Goal: Information Seeking & Learning: Compare options

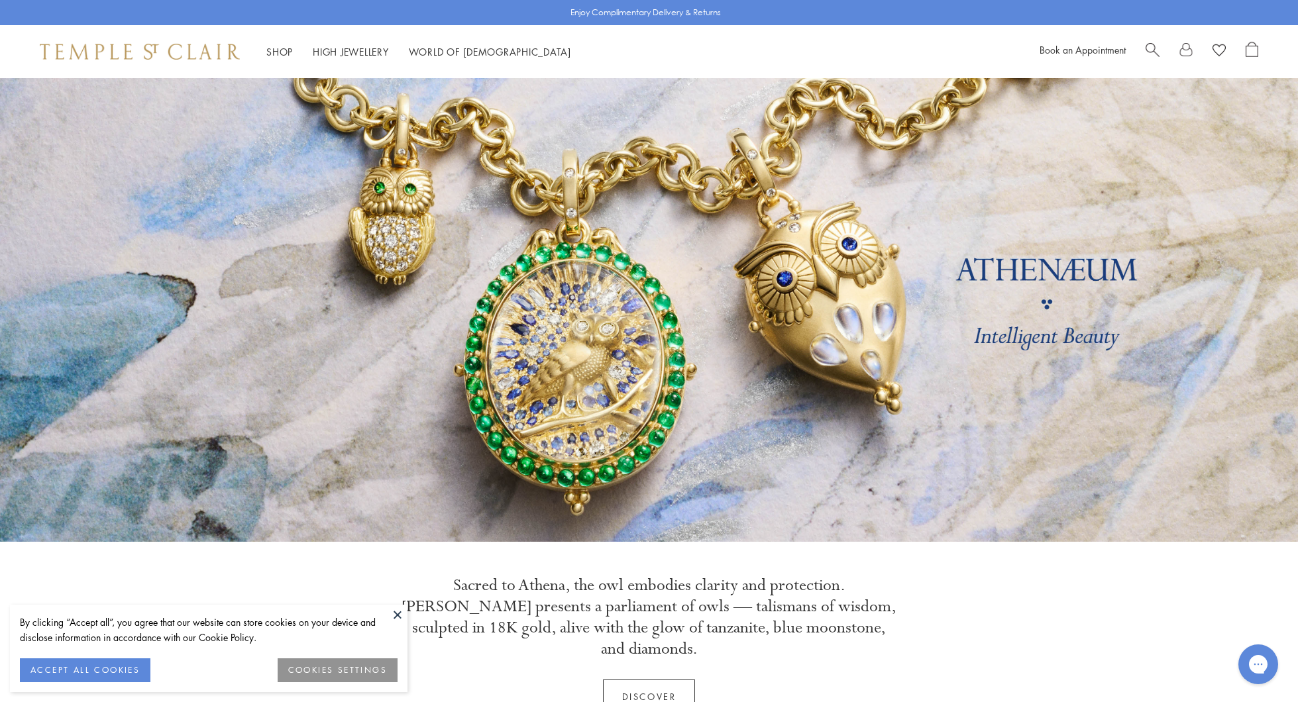
click at [1150, 47] on span "Search" at bounding box center [1153, 49] width 14 height 14
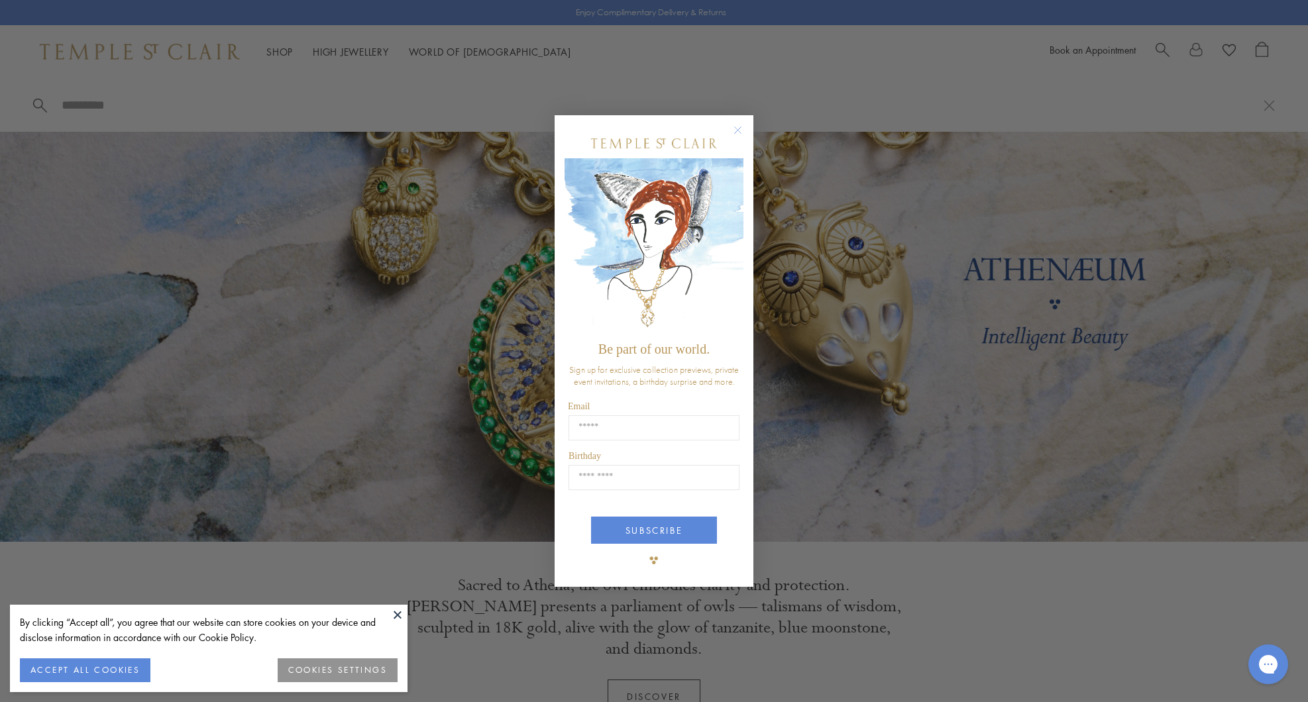
click at [736, 131] on circle "Close dialog" at bounding box center [738, 131] width 16 height 16
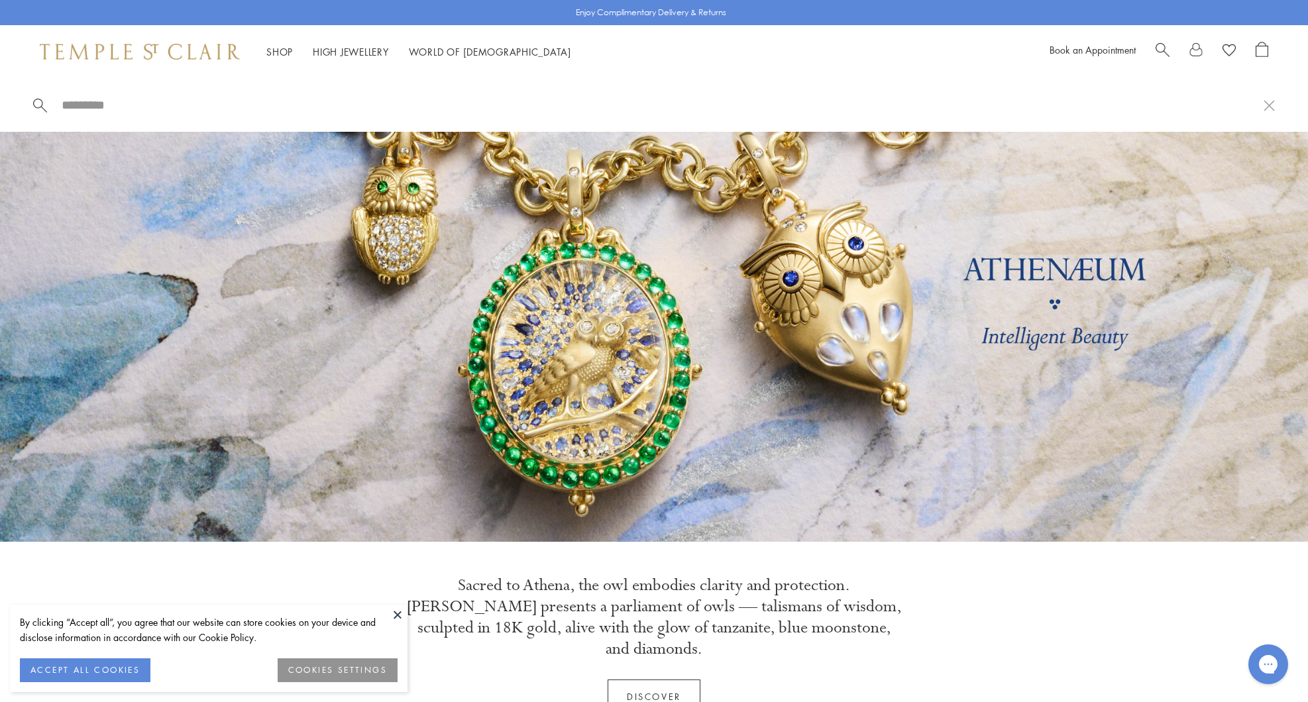
drag, startPoint x: 121, startPoint y: 119, endPoint x: 104, endPoint y: 110, distance: 19.6
click at [117, 117] on div at bounding box center [654, 105] width 1308 height 54
click at [104, 109] on input "search" at bounding box center [661, 104] width 1203 height 15
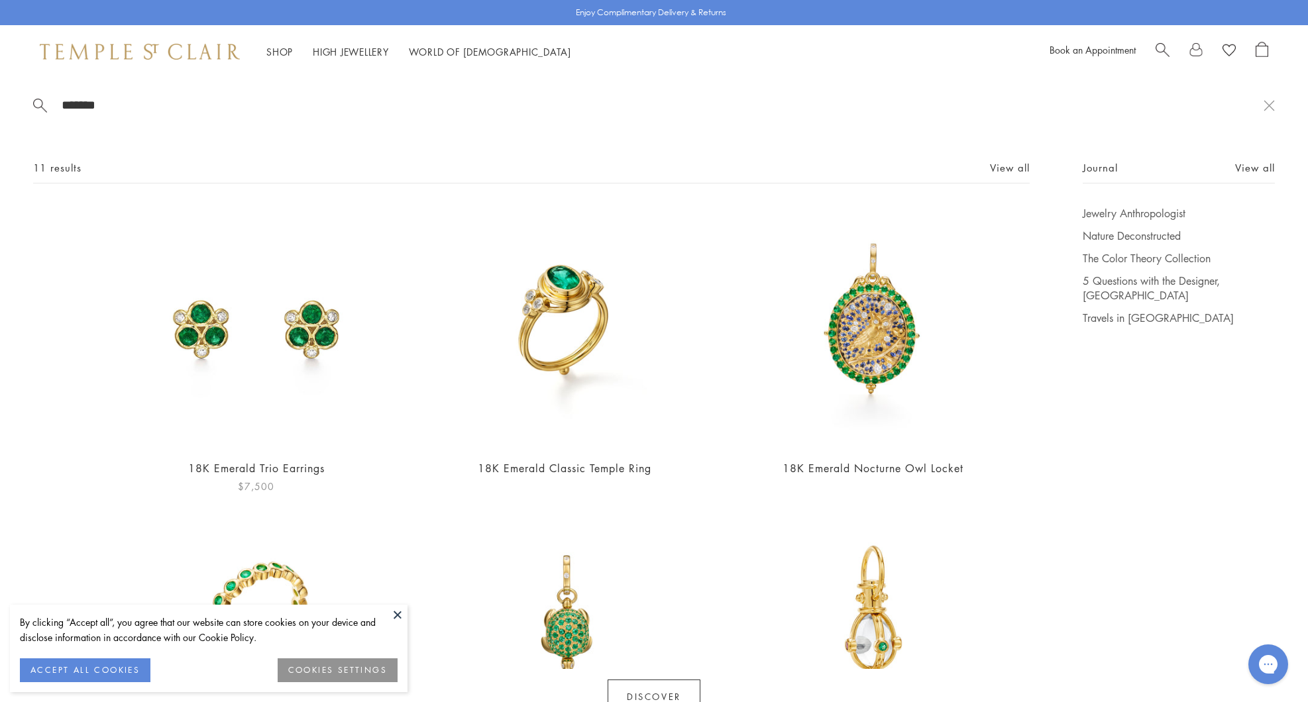
type input "*******"
click at [320, 339] on img at bounding box center [256, 327] width 242 height 242
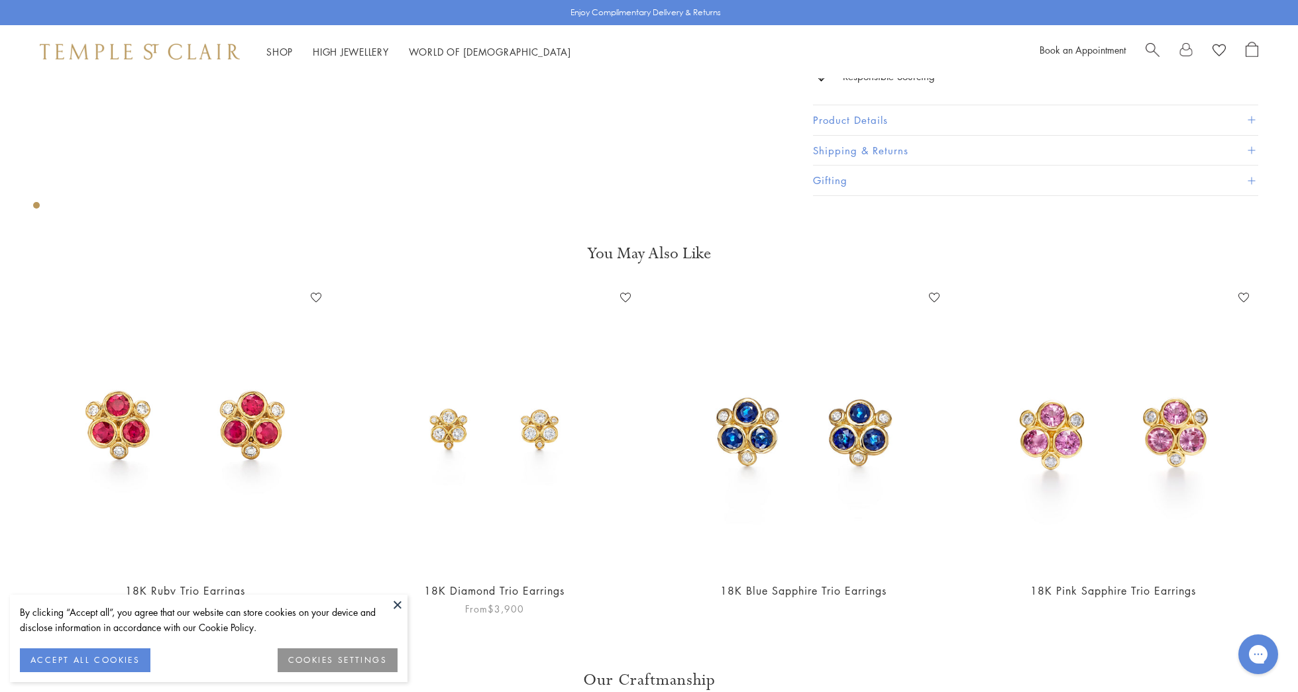
scroll to position [632, 0]
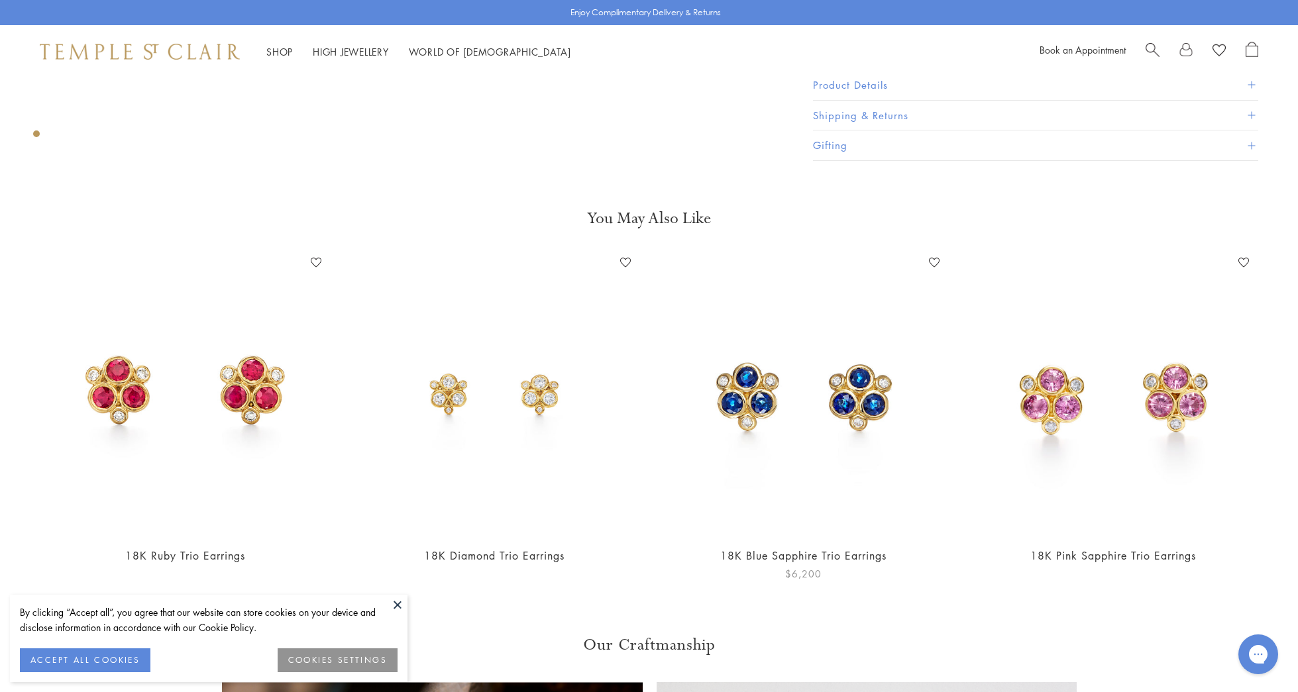
click at [759, 404] on img at bounding box center [804, 393] width 283 height 283
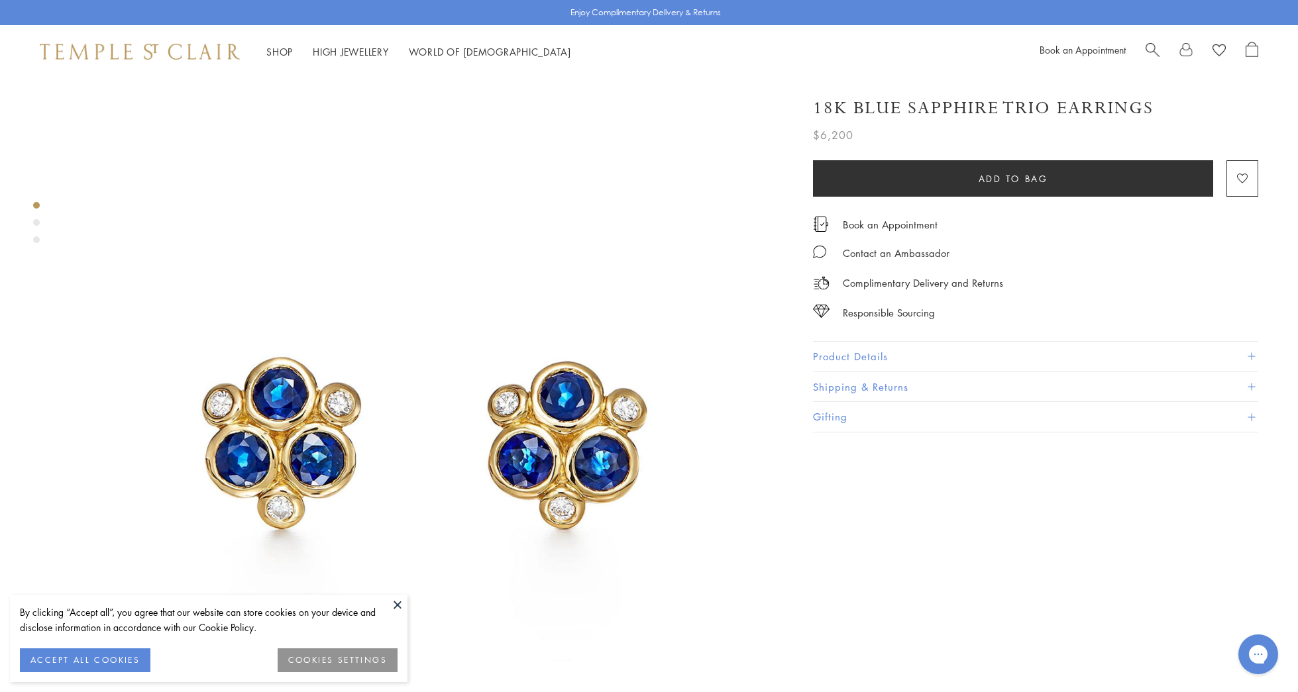
scroll to position [246, 0]
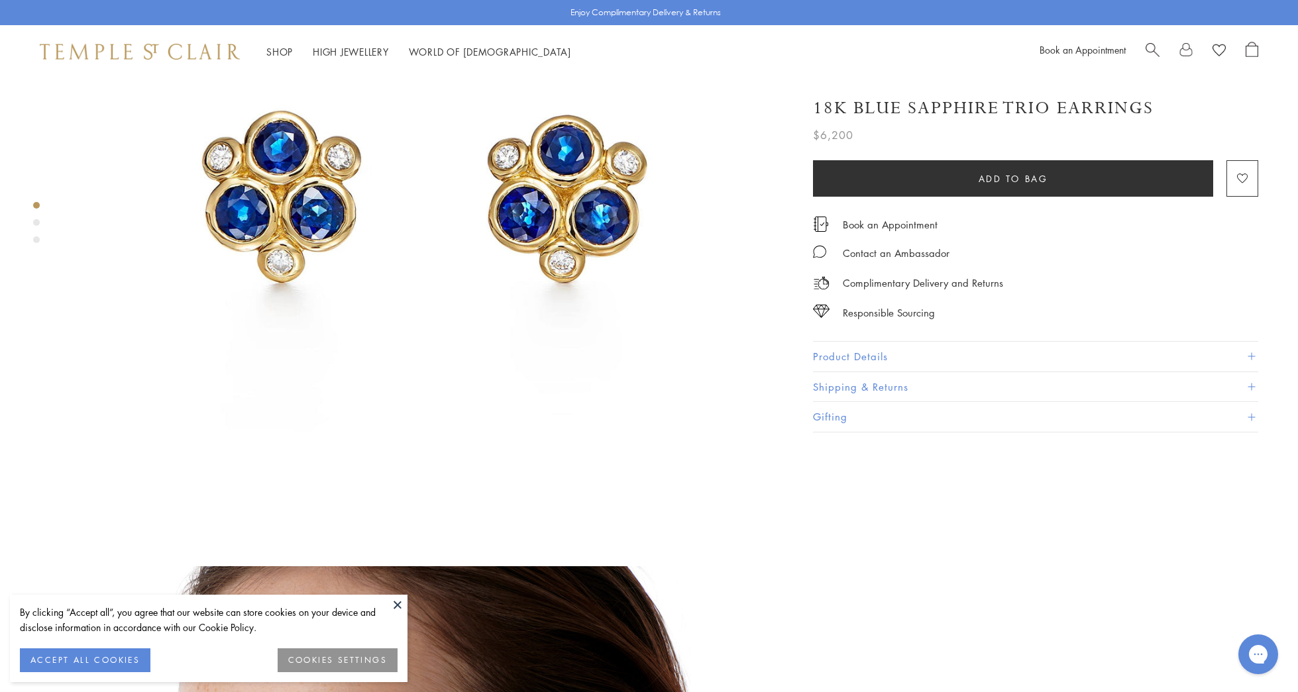
click at [36, 222] on div "Product gallery navigation" at bounding box center [36, 222] width 7 height 7
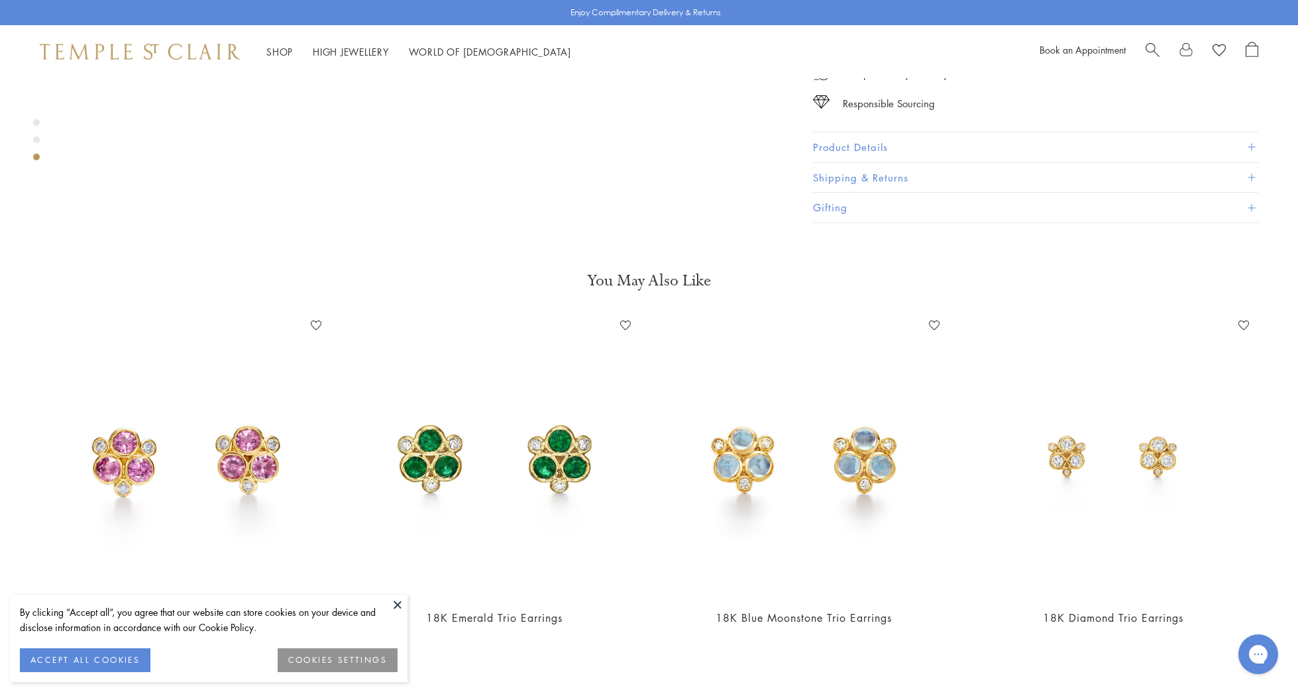
scroll to position [2034, 0]
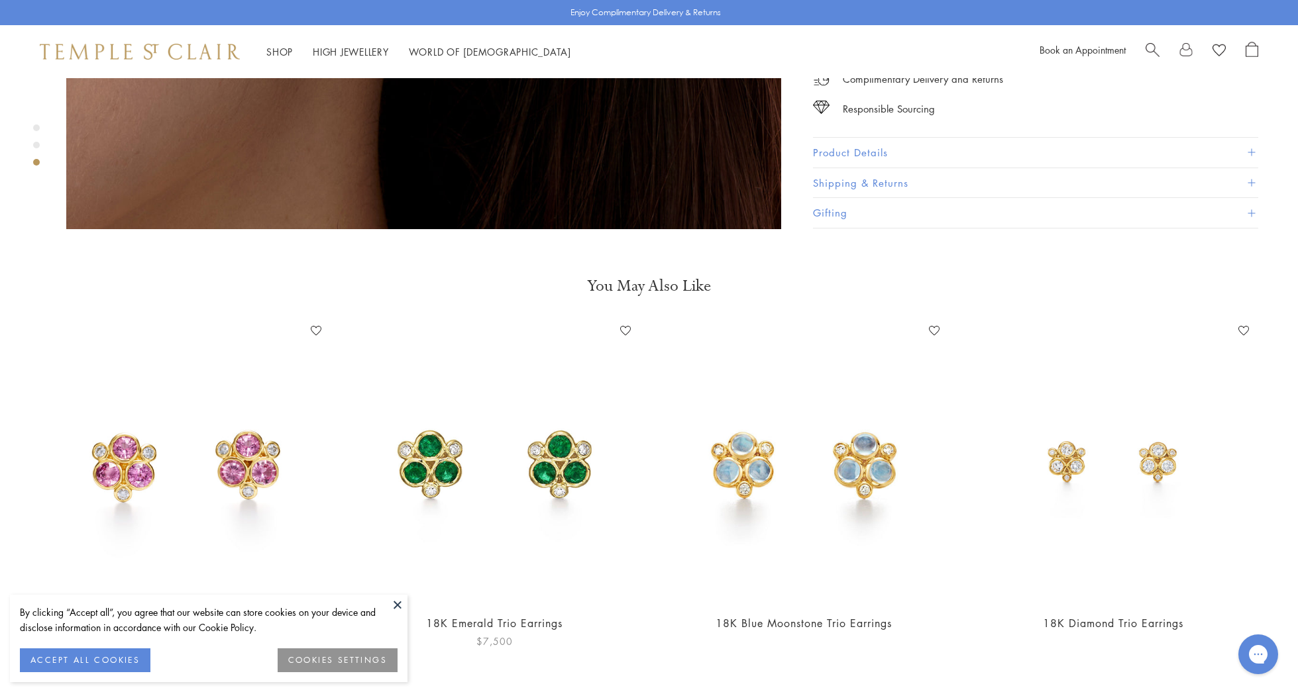
click at [545, 421] on img at bounding box center [494, 461] width 283 height 283
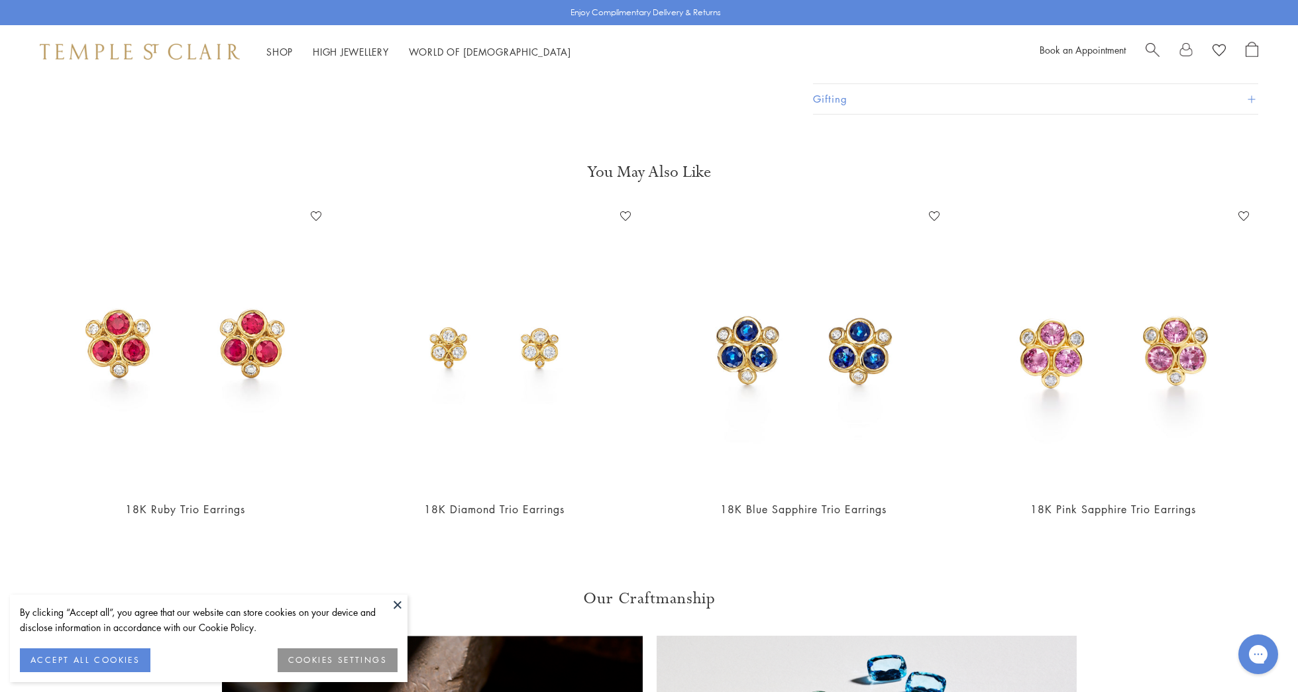
scroll to position [719, 0]
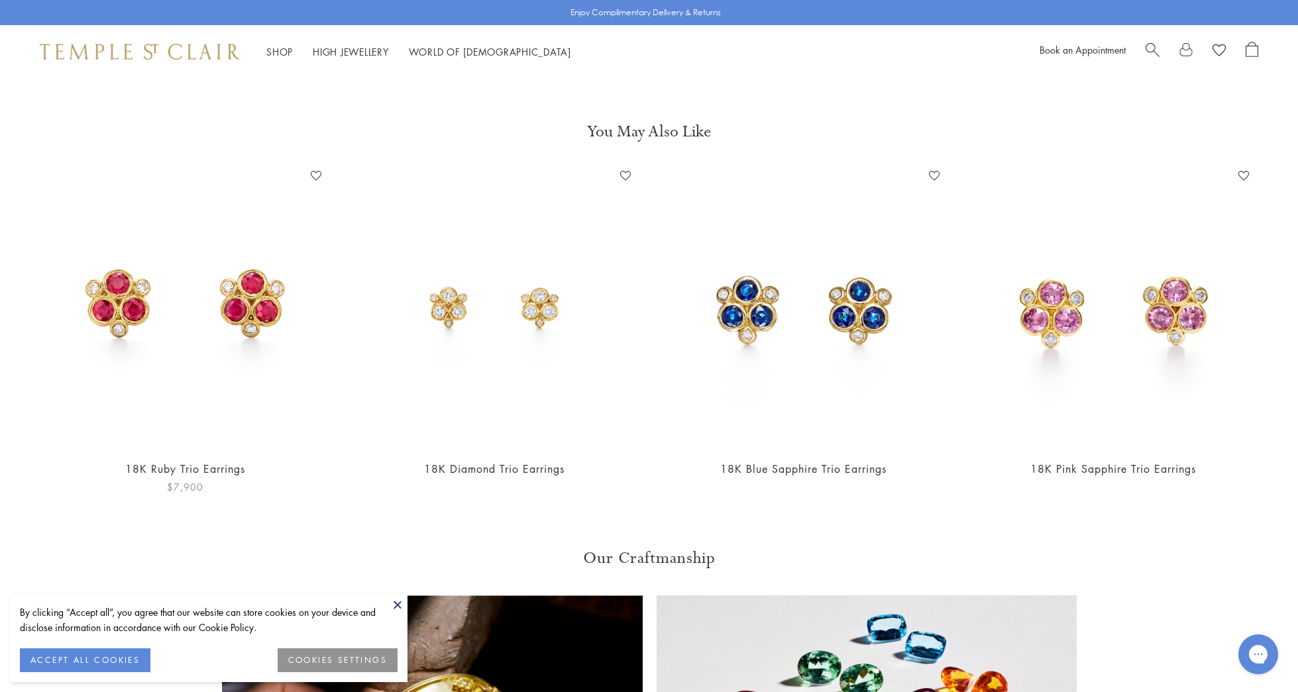
click at [245, 297] on img at bounding box center [185, 307] width 283 height 283
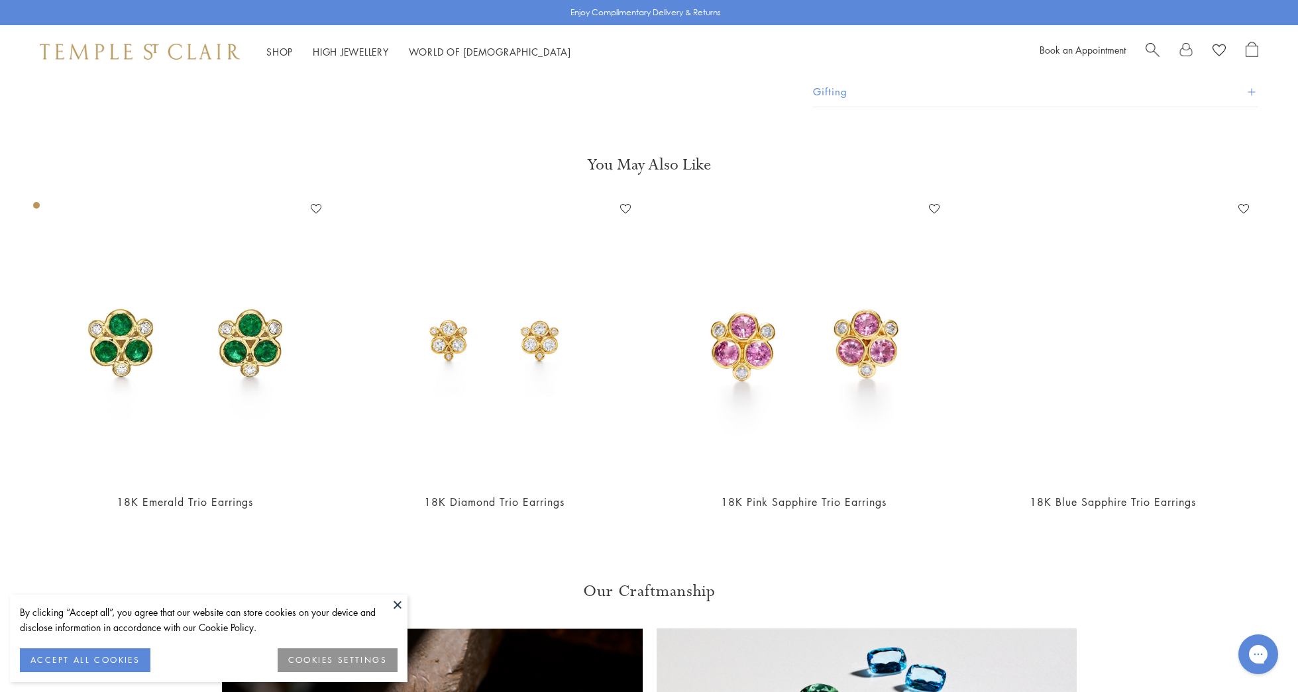
scroll to position [789, 0]
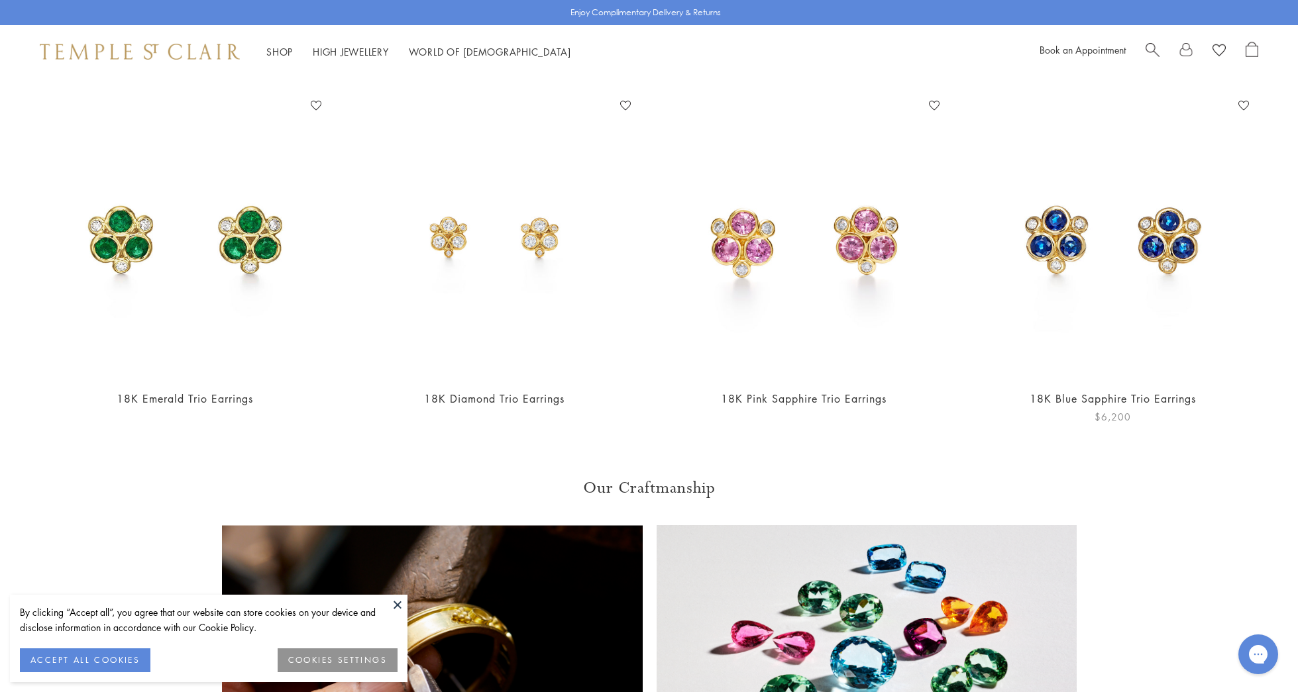
click at [1075, 245] on img at bounding box center [1112, 236] width 283 height 283
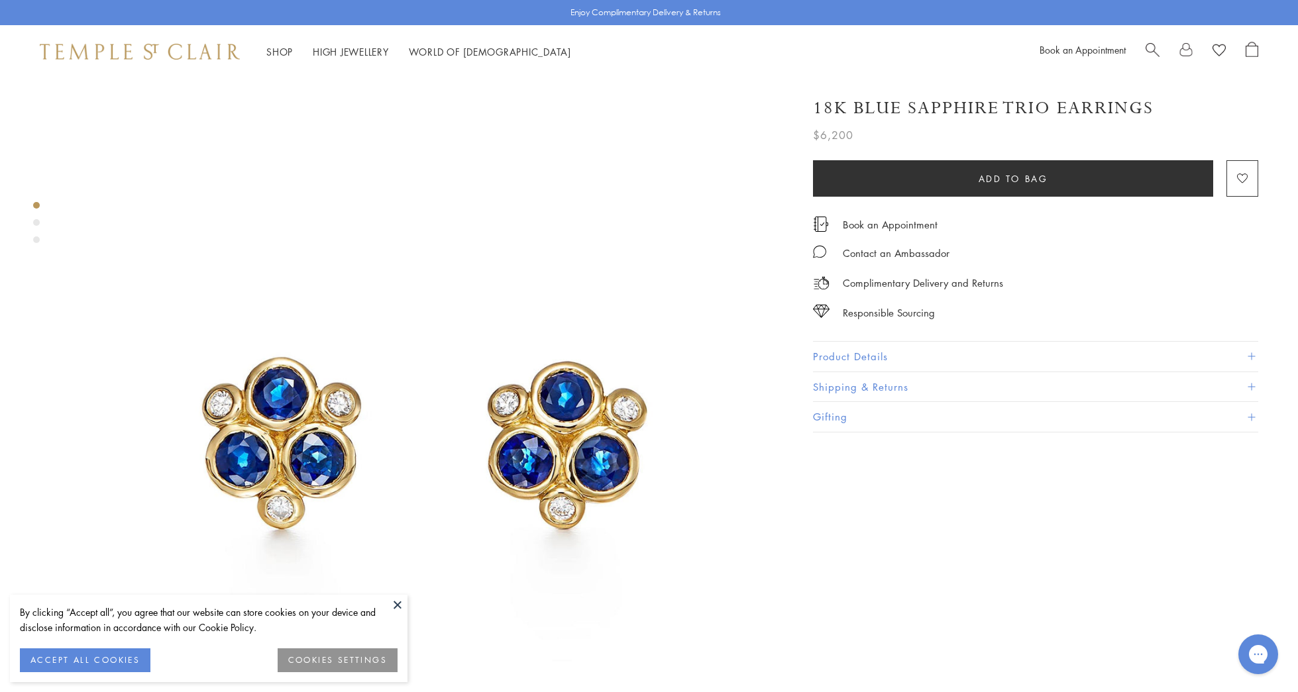
click at [38, 220] on div "Product gallery navigation" at bounding box center [36, 222] width 7 height 7
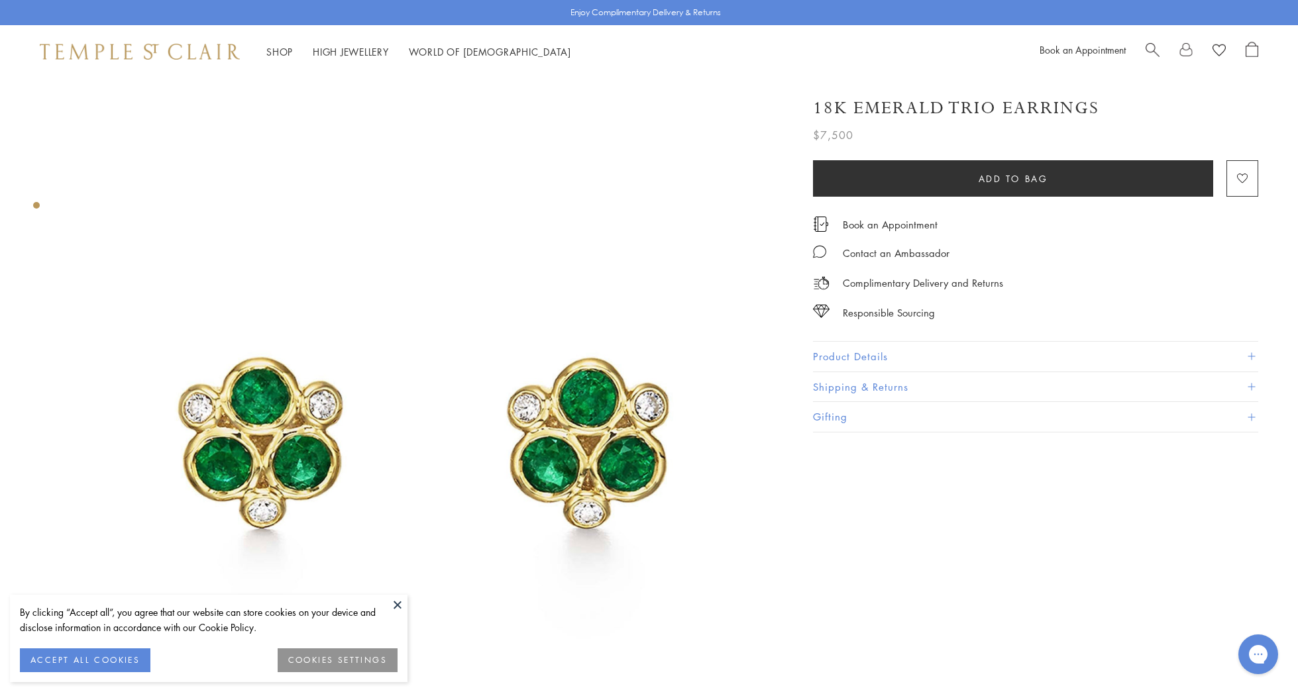
scroll to position [632, 0]
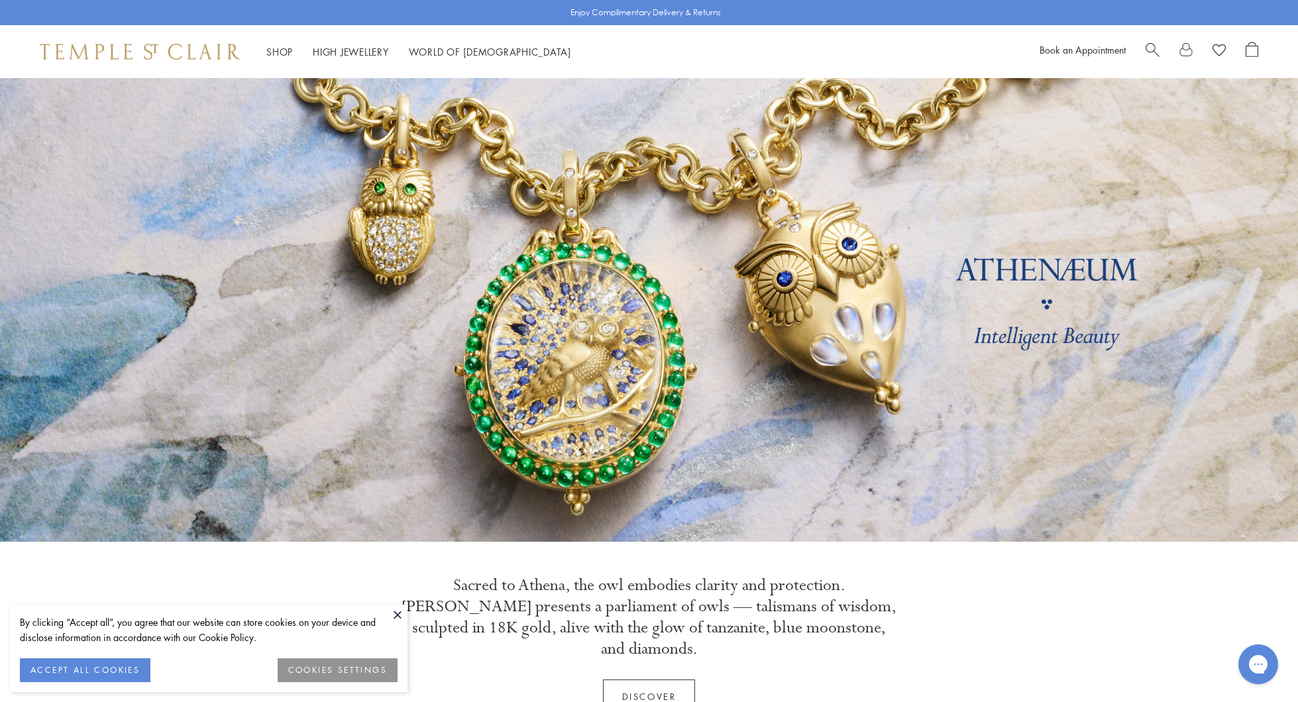
click at [1144, 43] on div "Book an Appointment" at bounding box center [1149, 52] width 219 height 20
click at [1151, 50] on span "Search" at bounding box center [1153, 49] width 14 height 14
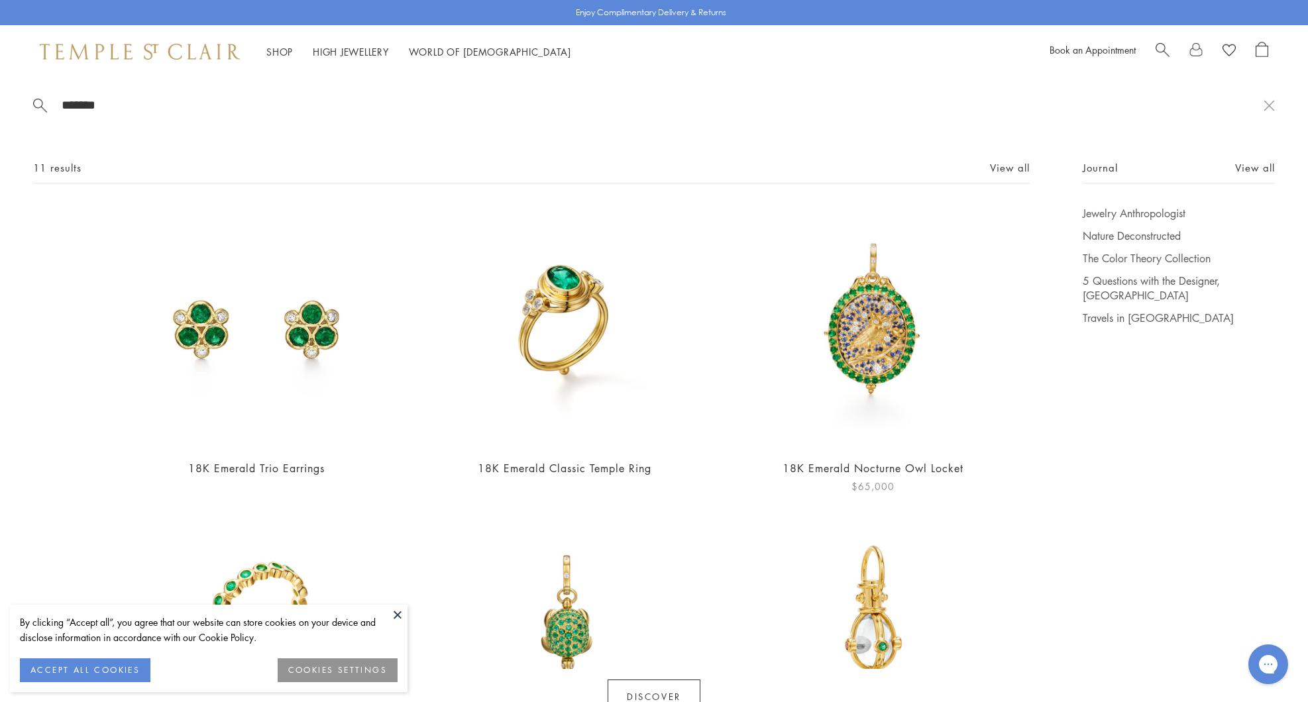
scroll to position [234, 0]
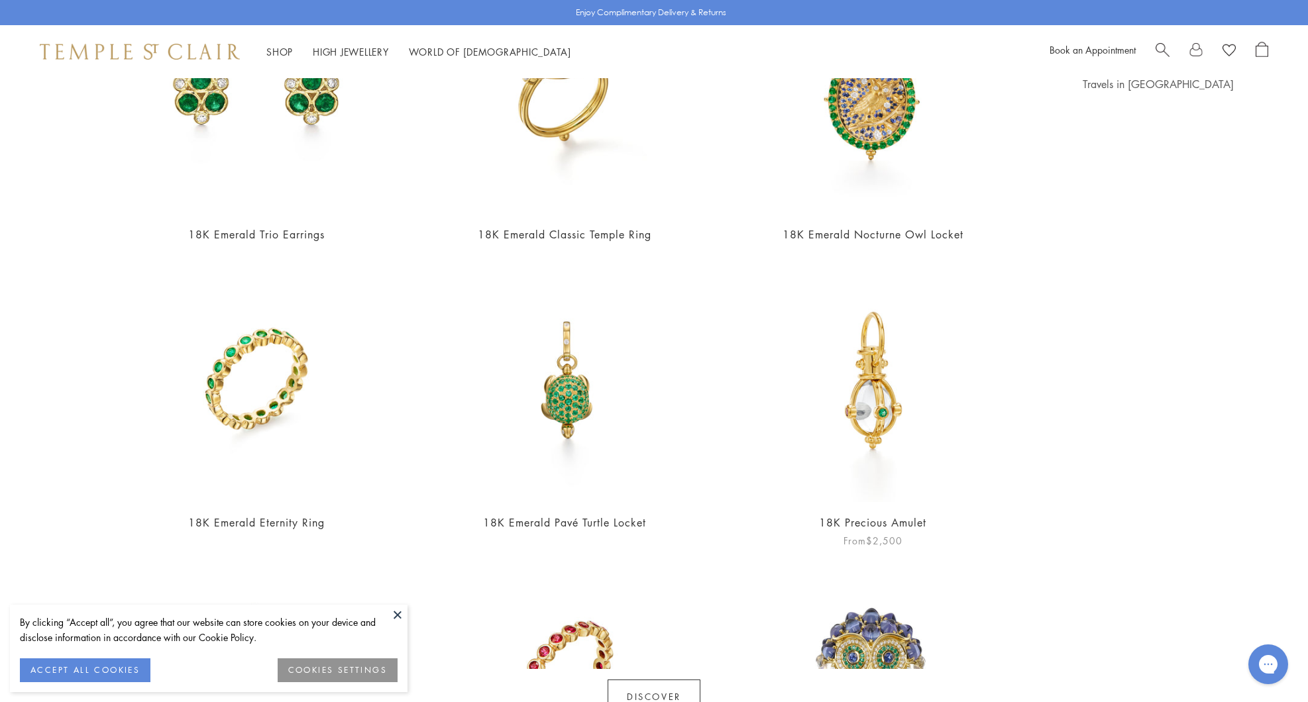
type input "*******"
click at [870, 405] on img at bounding box center [873, 381] width 242 height 242
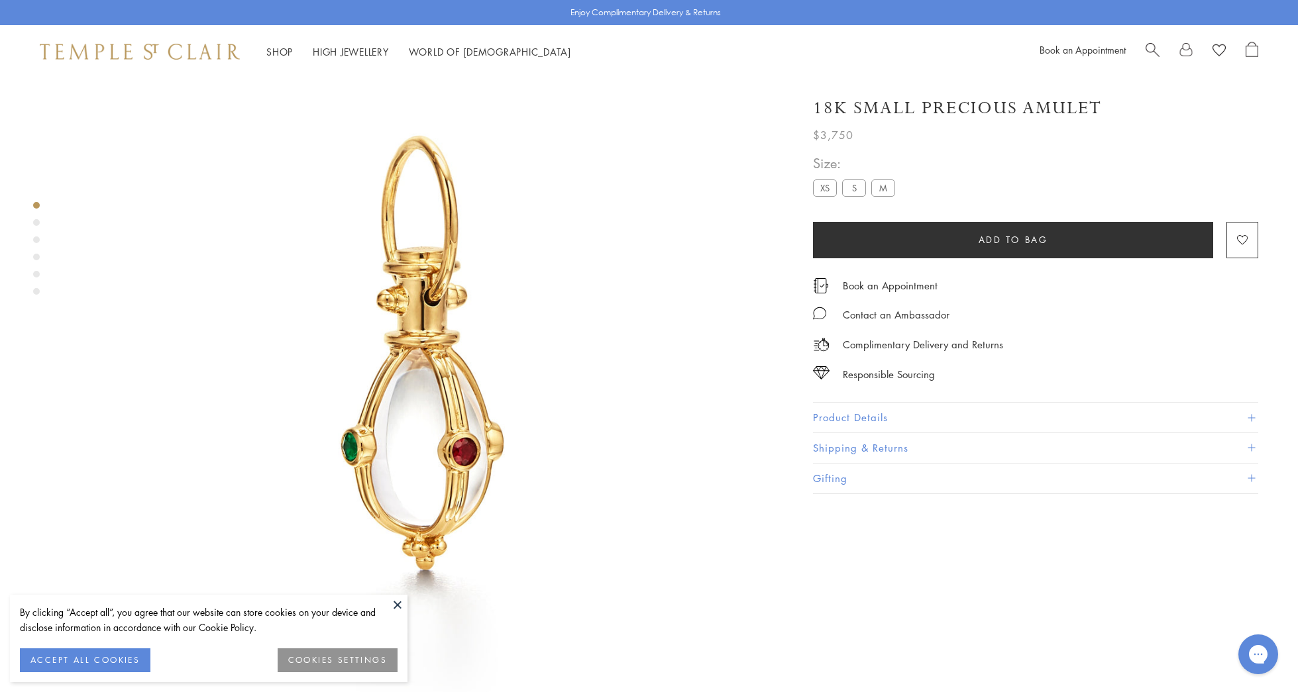
click at [36, 222] on div "Product gallery navigation" at bounding box center [36, 222] width 7 height 7
click at [36, 239] on div "Product gallery navigation" at bounding box center [36, 240] width 7 height 7
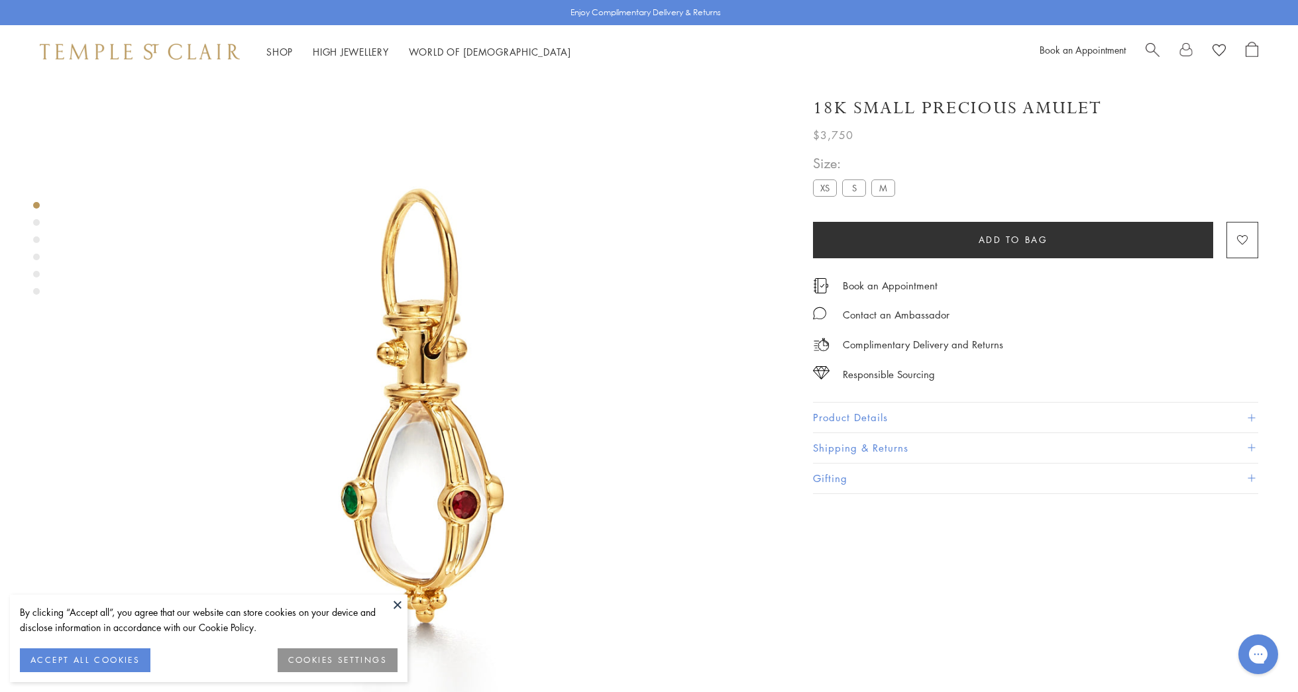
click at [38, 262] on div "Product gallery navigation" at bounding box center [36, 252] width 7 height 107
click at [37, 258] on div "Product gallery navigation" at bounding box center [36, 257] width 7 height 7
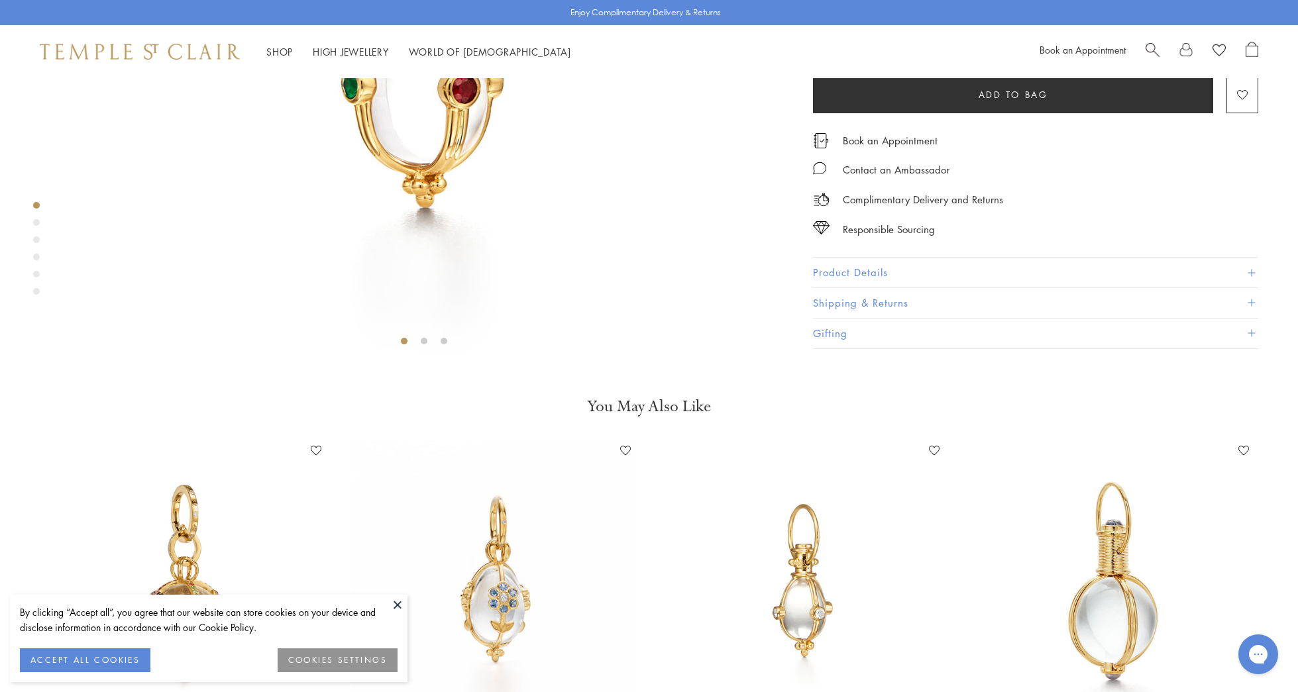
scroll to position [0, 0]
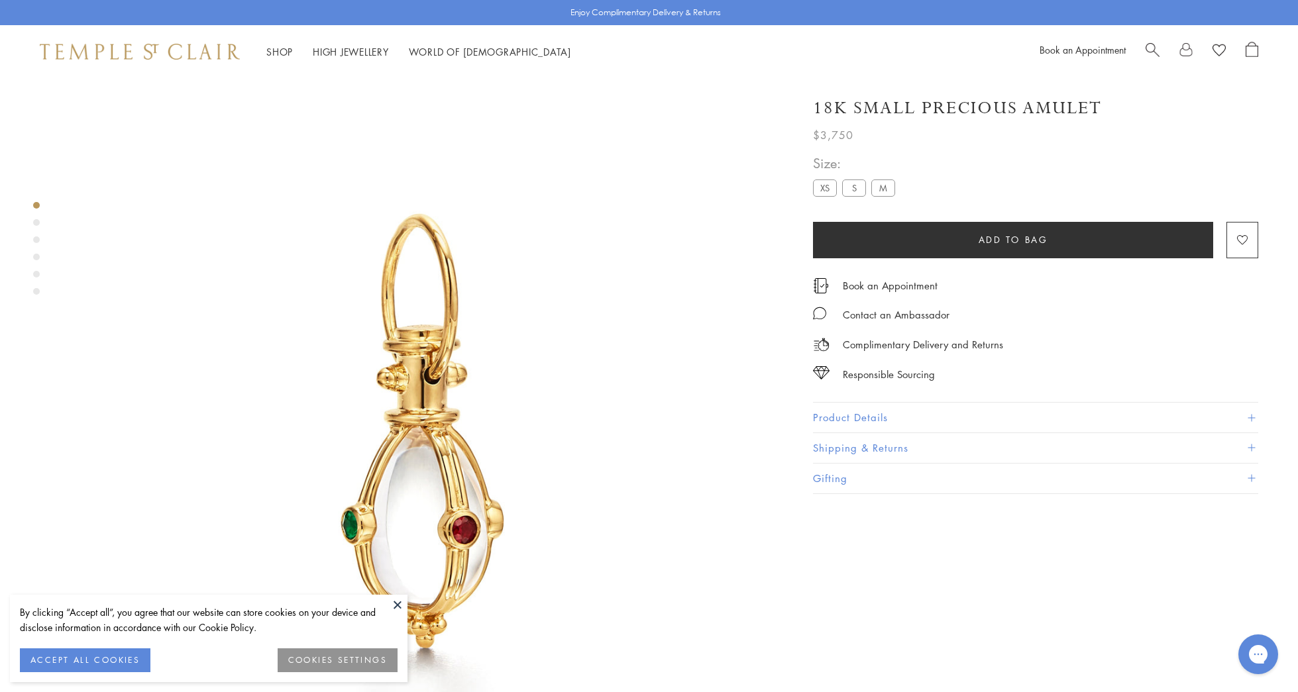
click at [37, 292] on div "Product gallery navigation" at bounding box center [36, 291] width 7 height 7
click at [37, 273] on div "Product gallery navigation" at bounding box center [36, 274] width 7 height 7
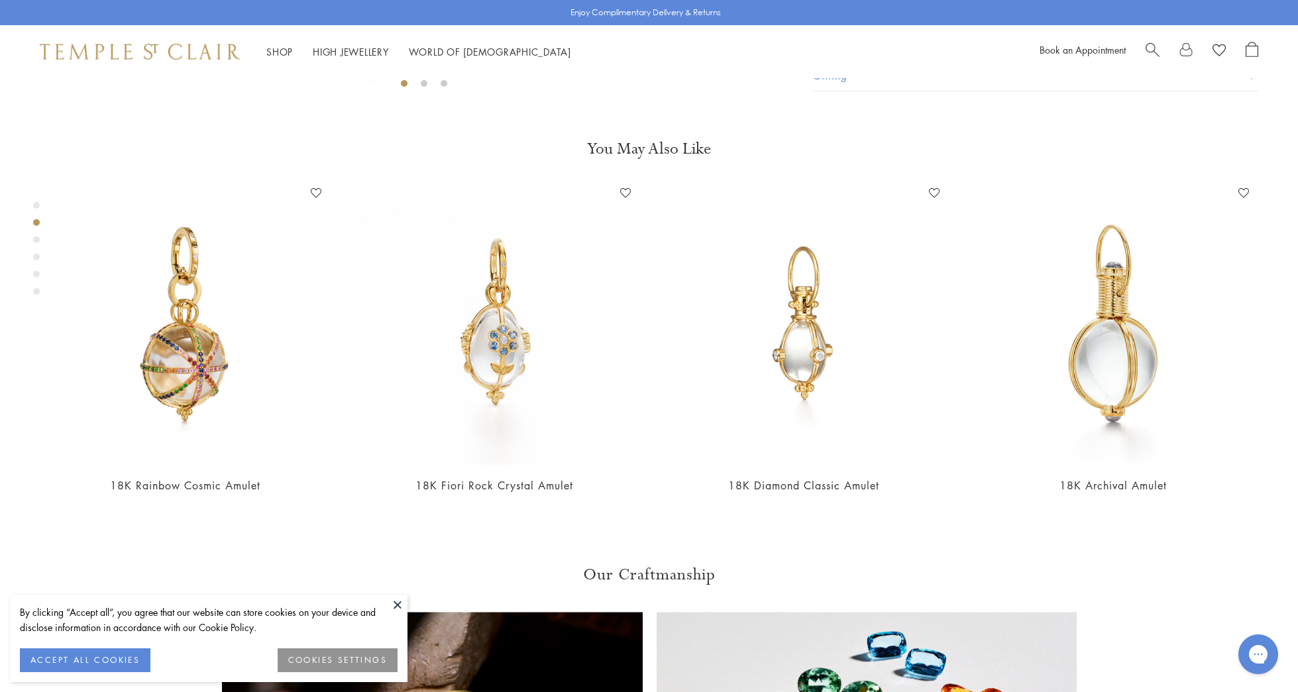
scroll to position [638, 0]
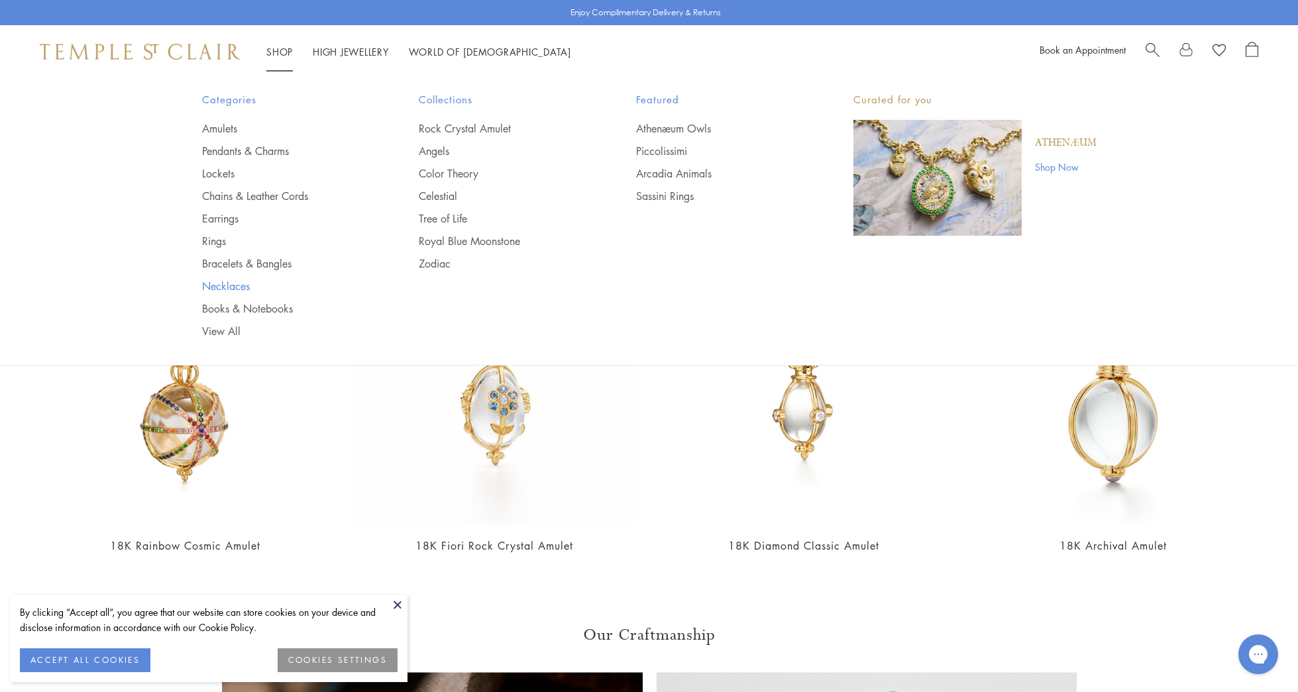
click at [224, 285] on link "Necklaces" at bounding box center [284, 286] width 164 height 15
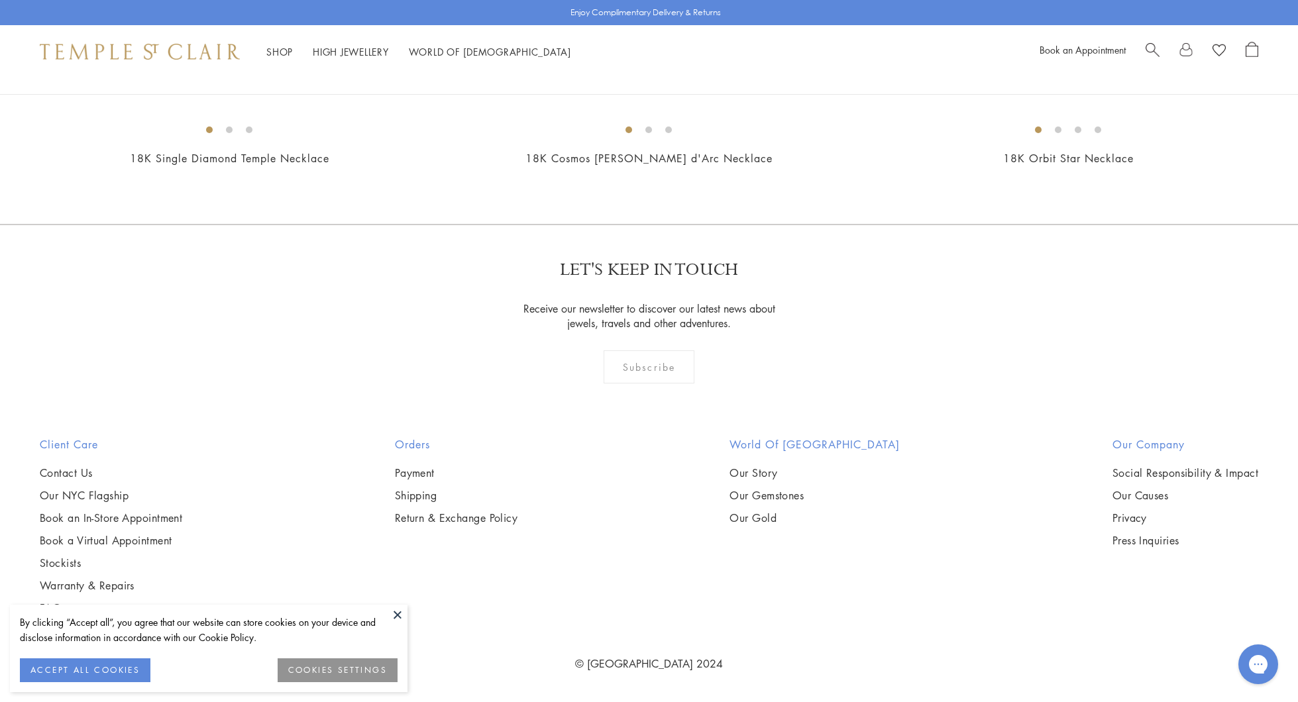
scroll to position [2566, 0]
click at [0, 0] on img at bounding box center [0, 0] width 0 height 0
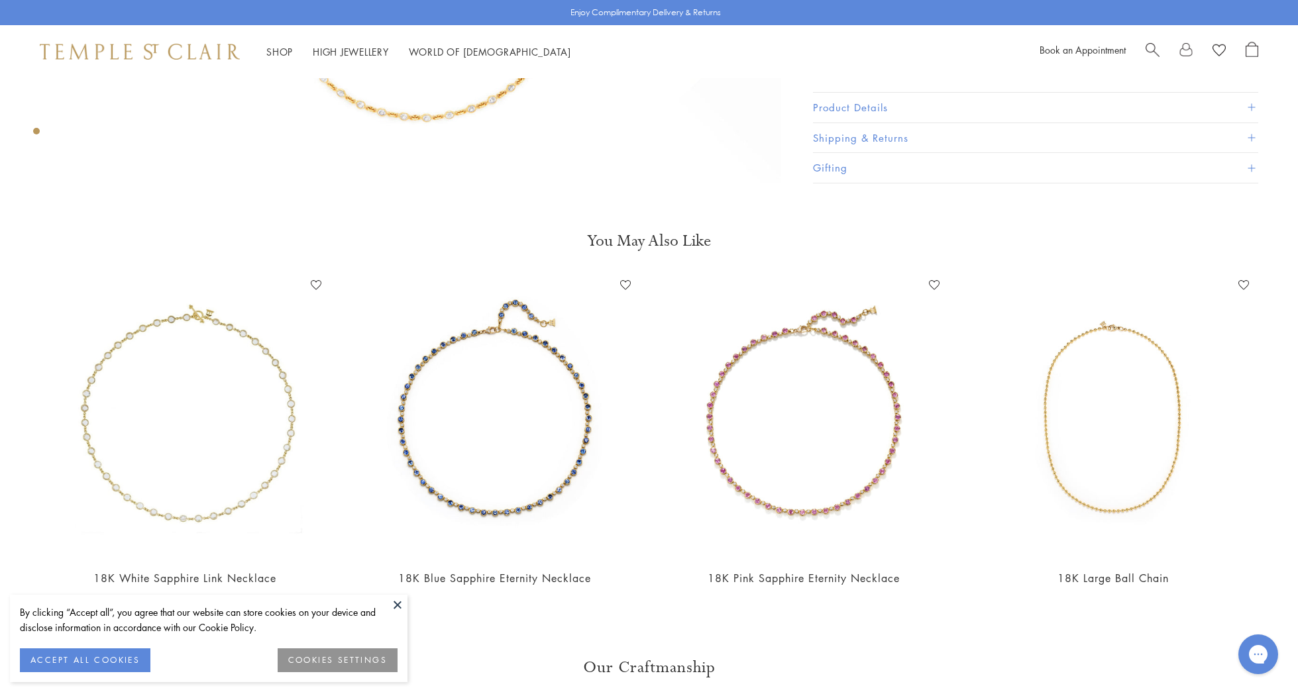
scroll to position [712, 0]
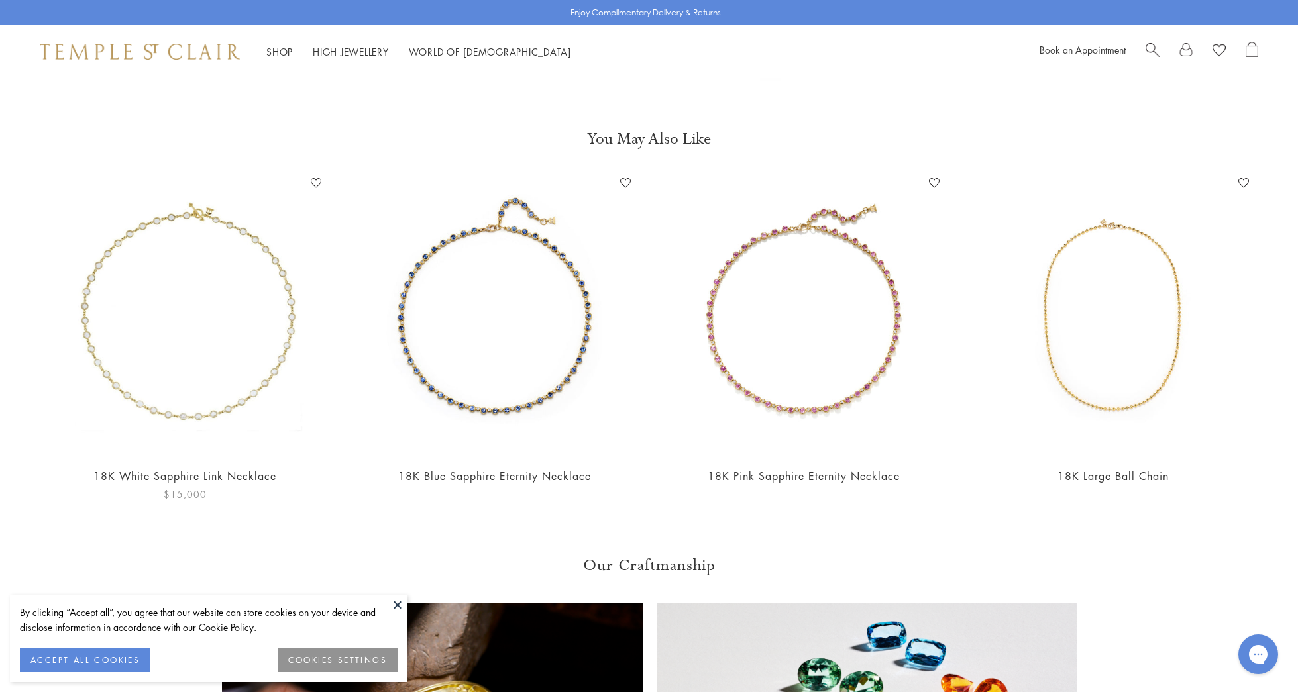
click at [268, 369] on img at bounding box center [185, 314] width 283 height 283
click at [1118, 380] on img at bounding box center [1112, 314] width 283 height 283
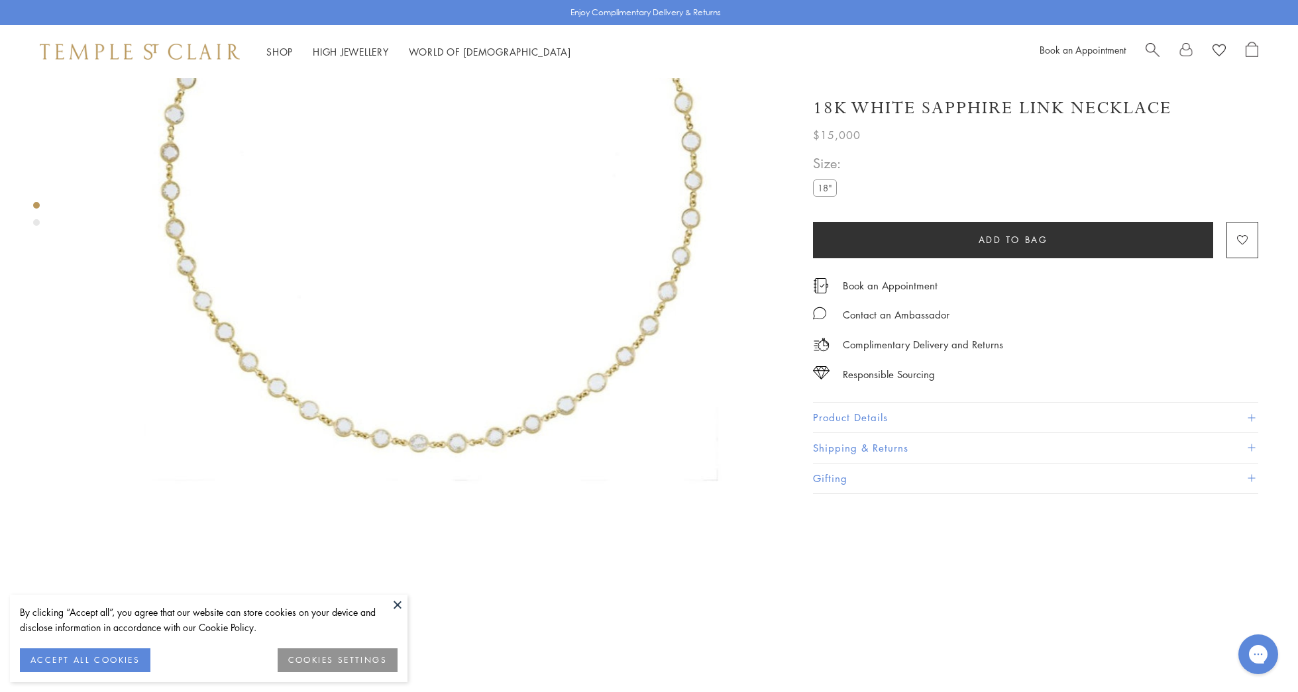
scroll to position [321, 0]
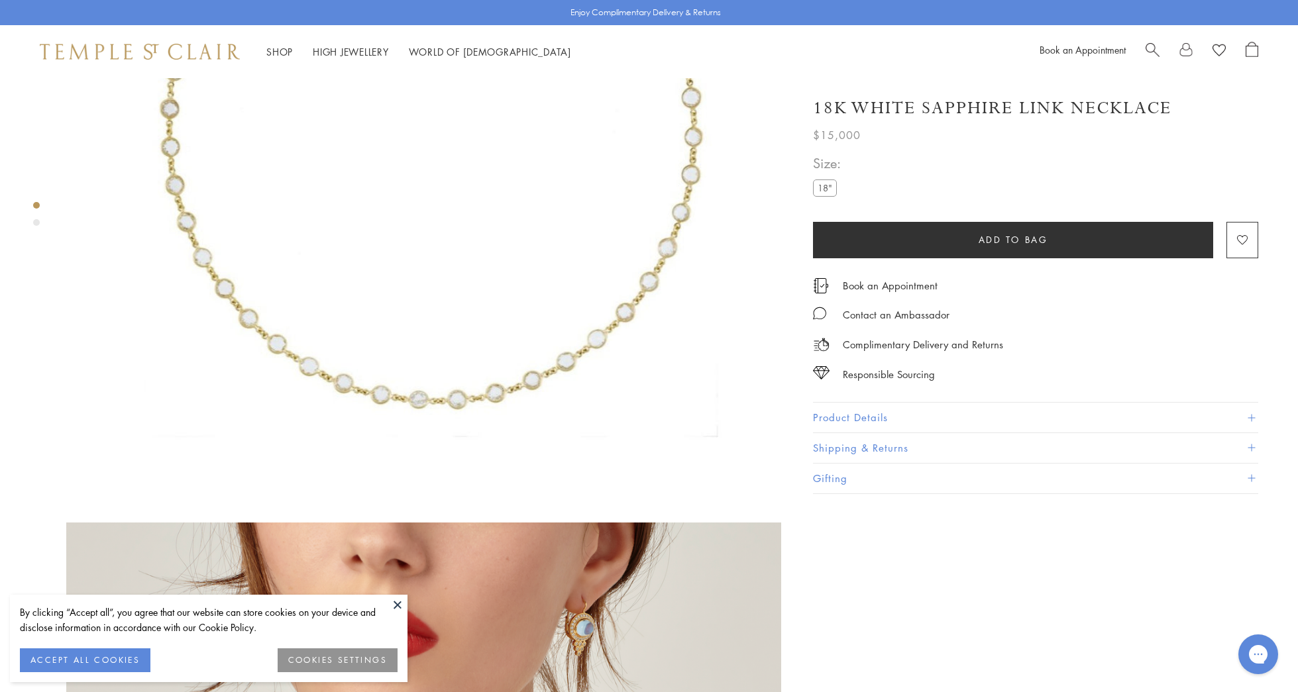
click at [36, 224] on div "Product gallery navigation" at bounding box center [36, 222] width 7 height 7
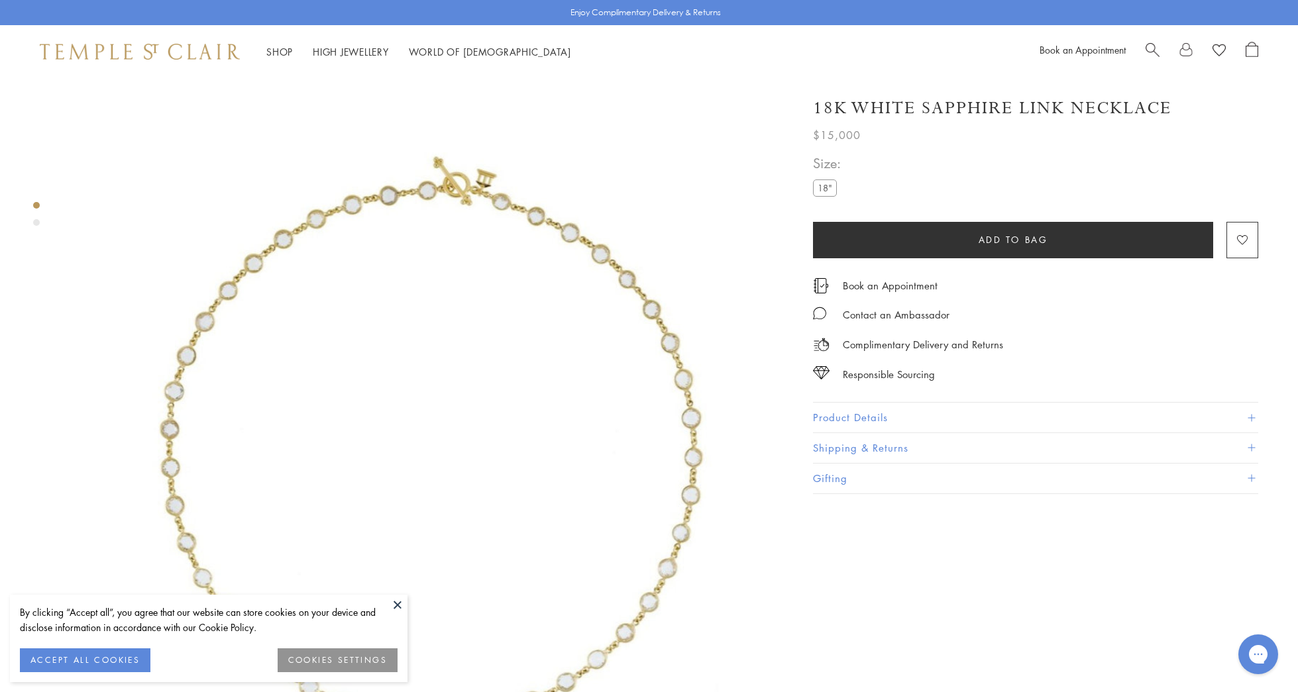
scroll to position [0, 0]
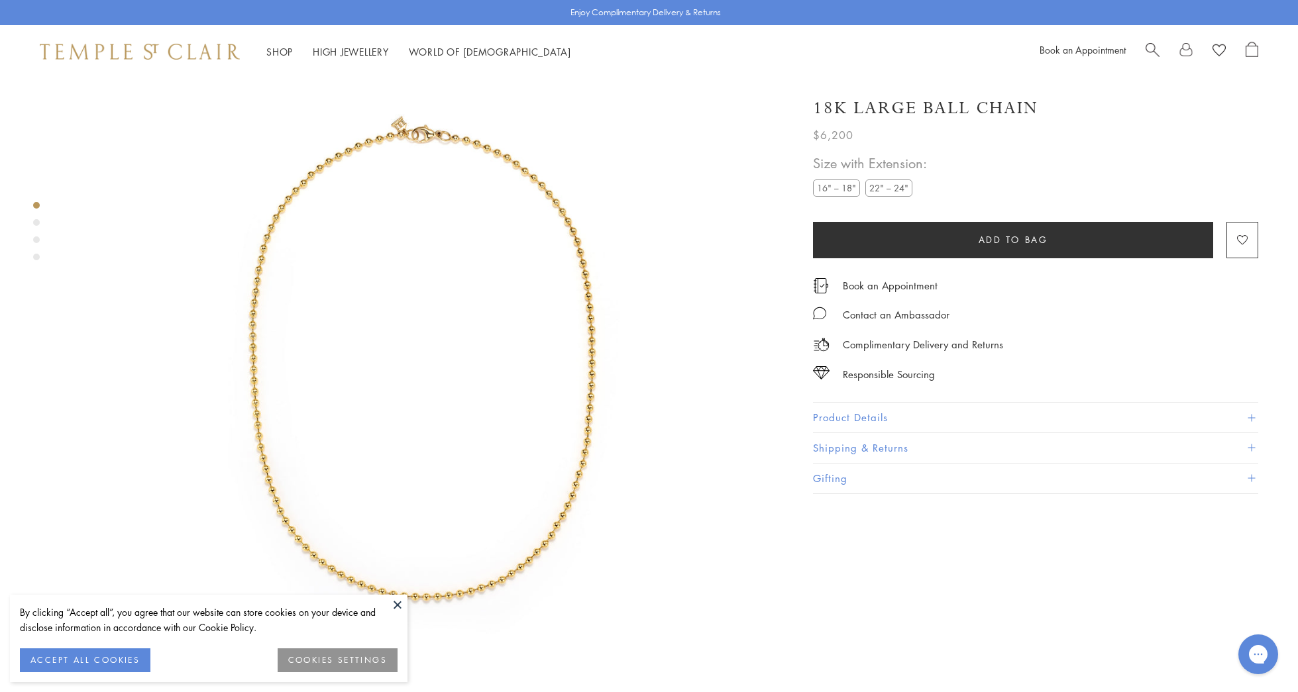
click at [36, 254] on div "Product gallery navigation" at bounding box center [36, 257] width 7 height 7
click at [37, 240] on div "Product gallery navigation" at bounding box center [36, 240] width 7 height 7
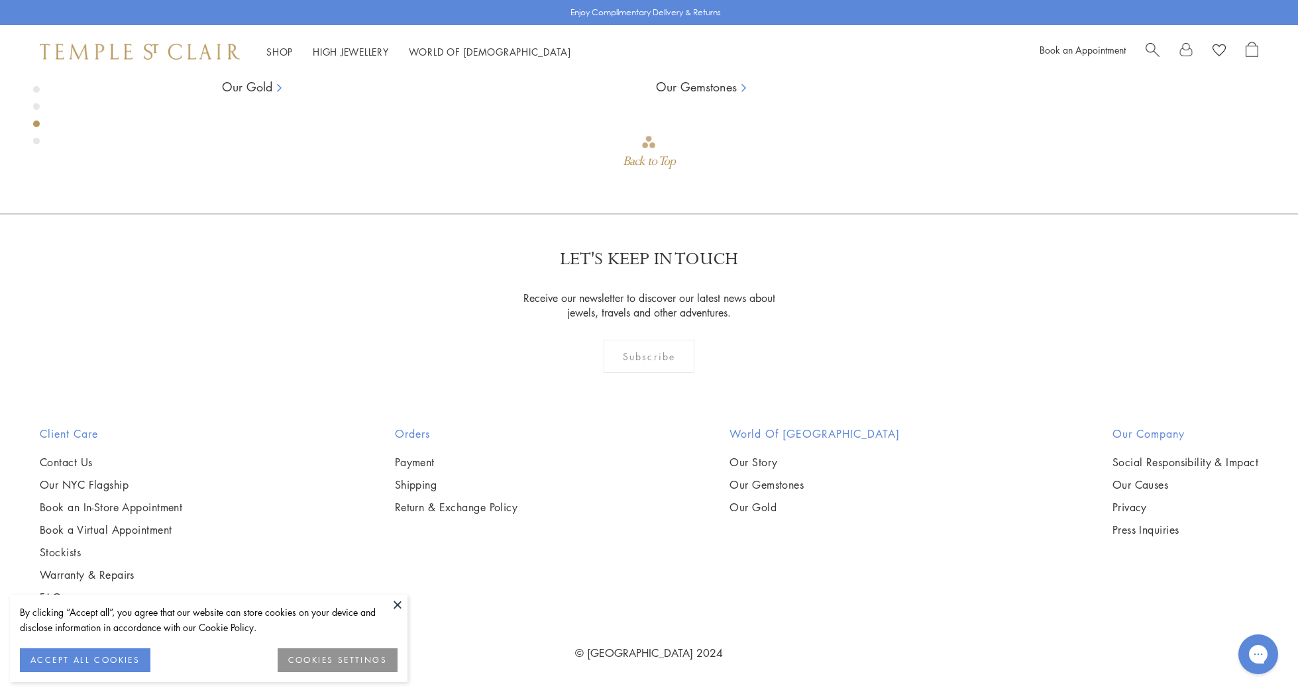
scroll to position [1849, 0]
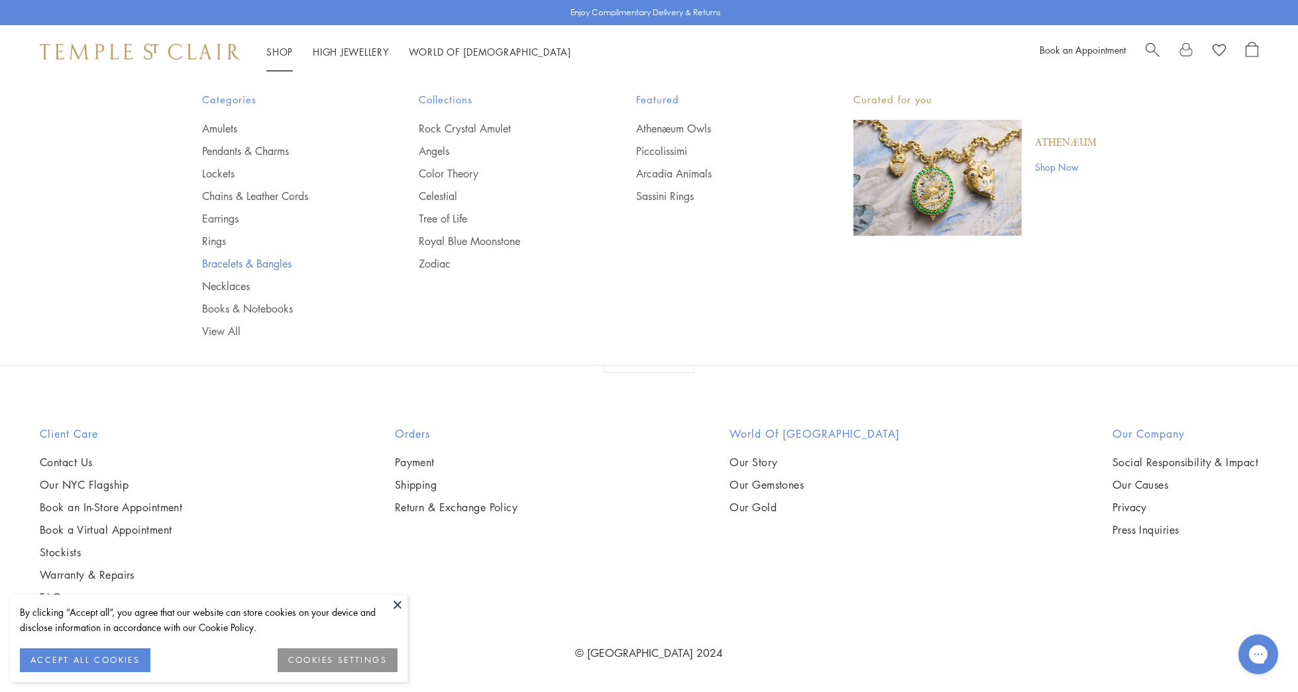
click at [232, 259] on link "Bracelets & Bangles" at bounding box center [284, 263] width 164 height 15
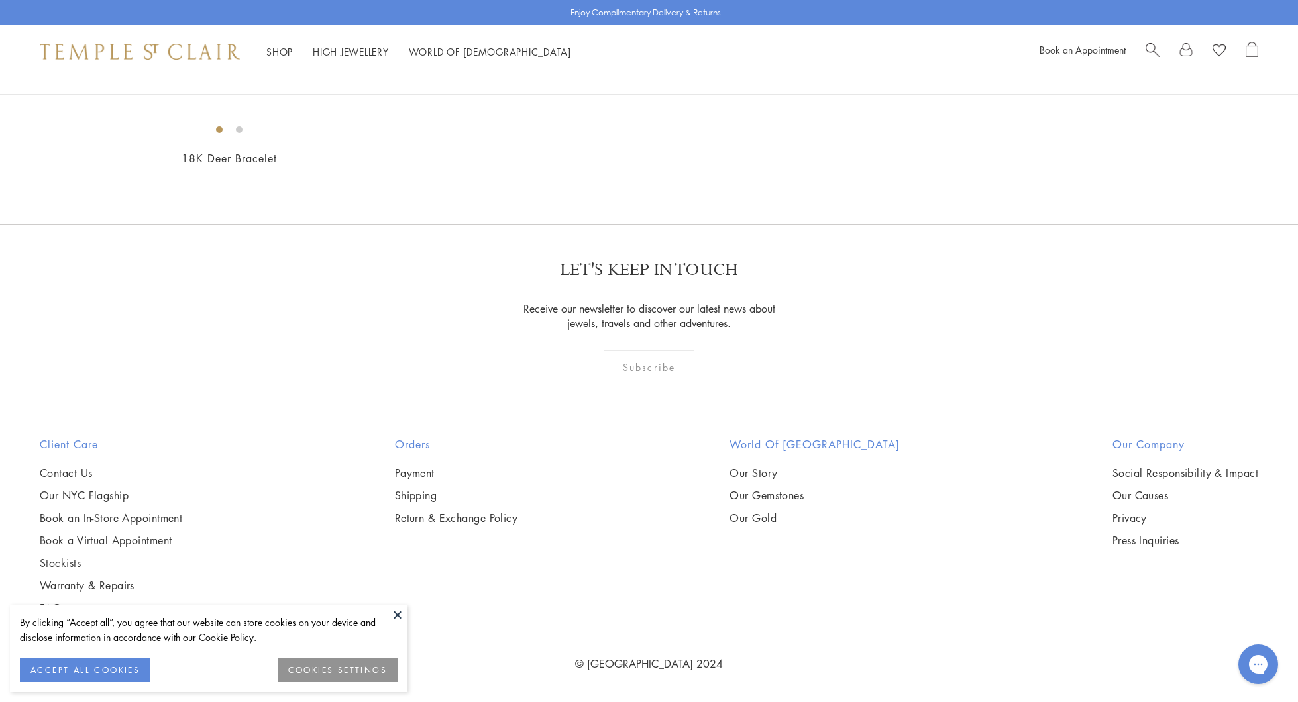
scroll to position [4841, 0]
click at [0, 0] on img at bounding box center [0, 0] width 0 height 0
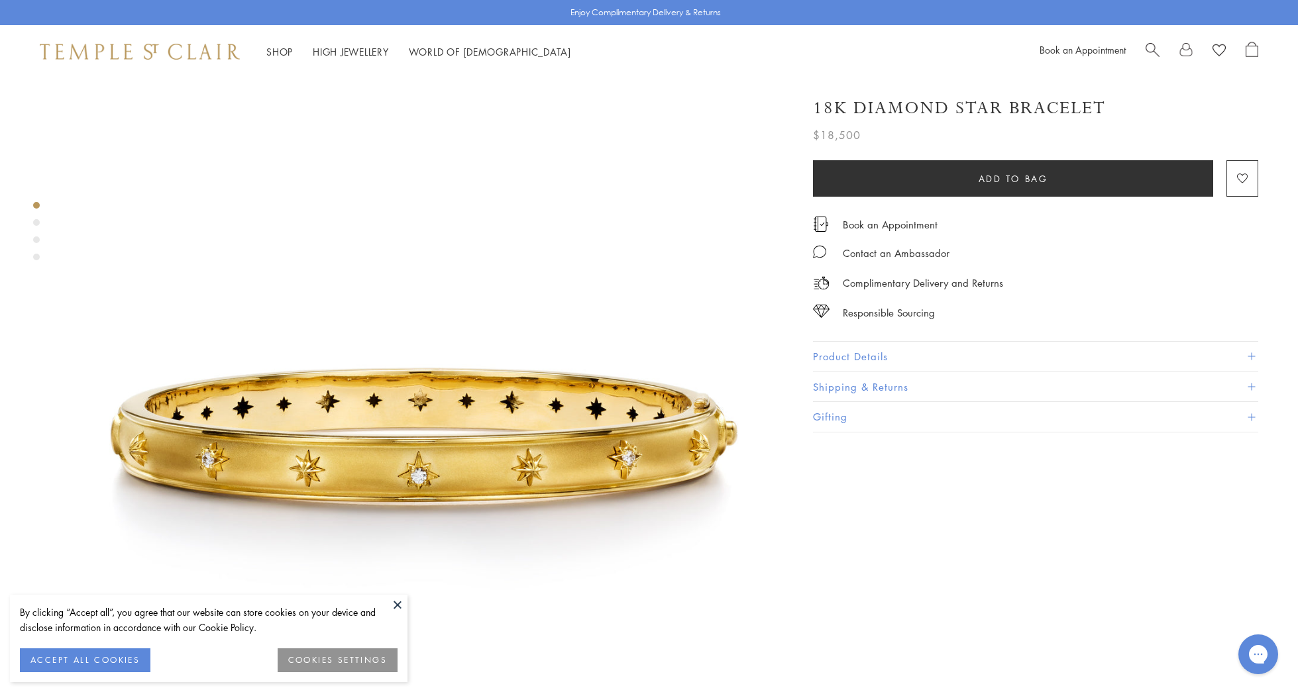
click at [35, 221] on div "Product gallery navigation" at bounding box center [36, 222] width 7 height 7
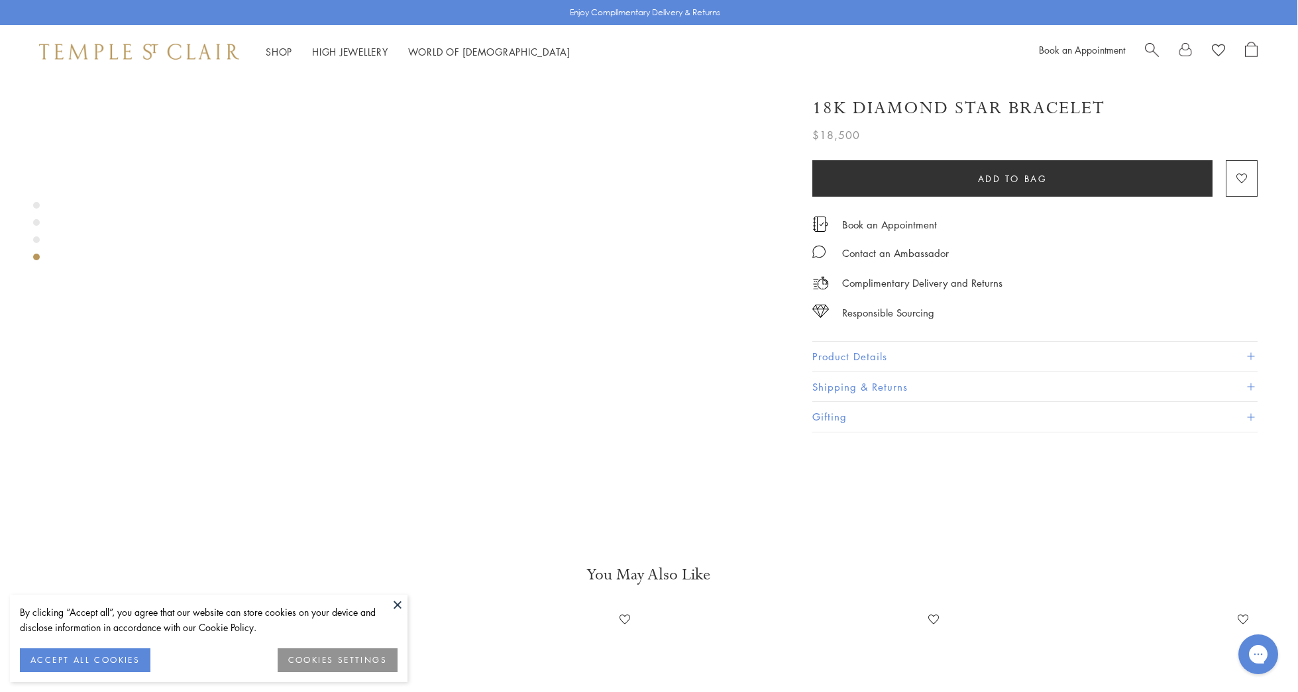
scroll to position [2480, 1]
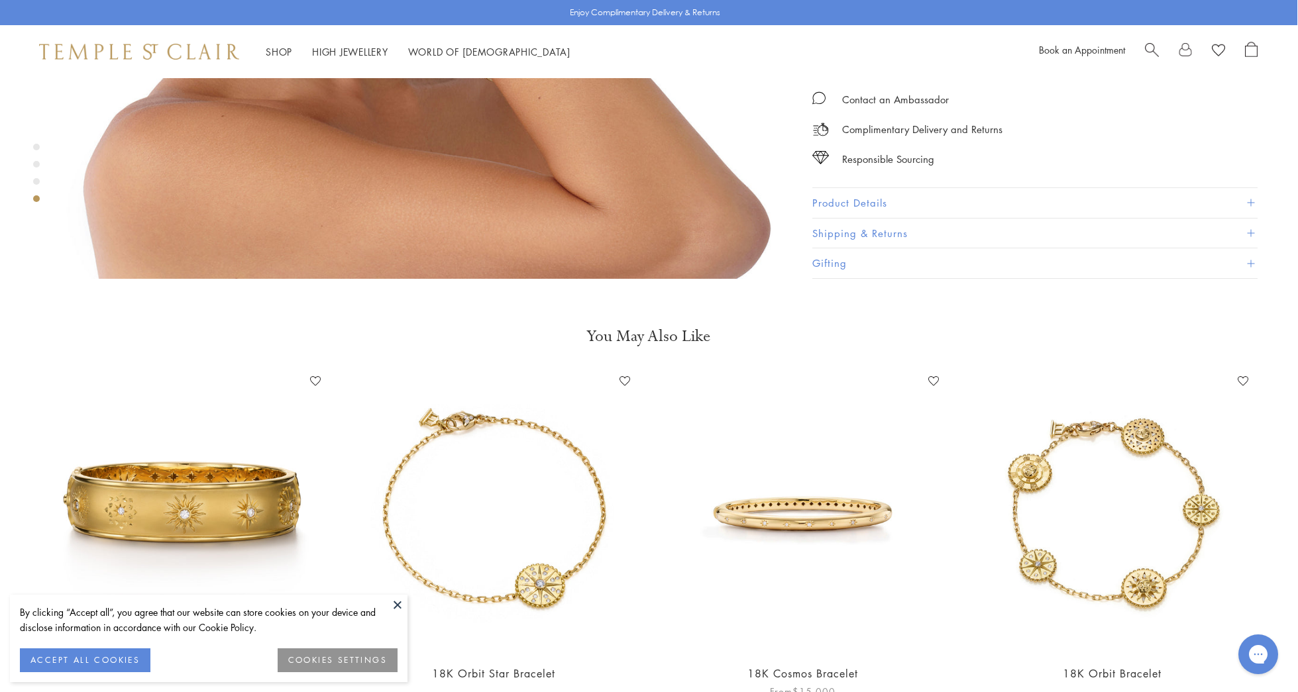
click at [788, 473] on img at bounding box center [803, 511] width 283 height 283
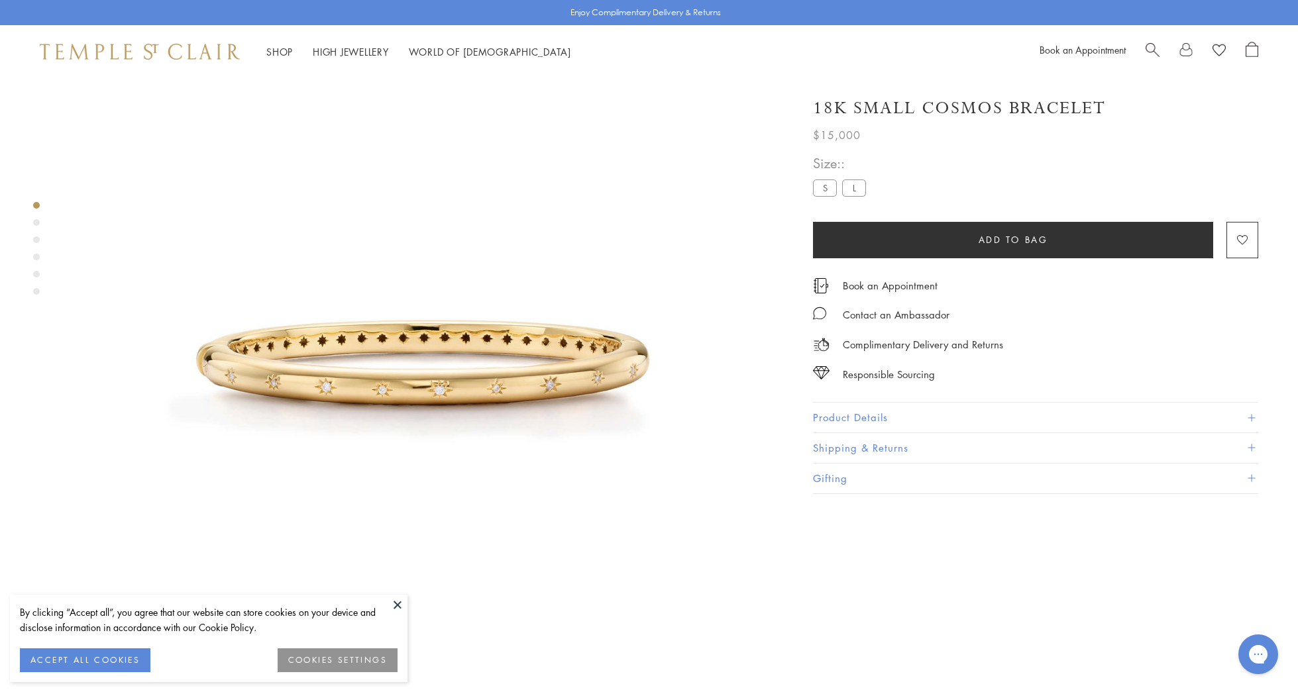
click at [34, 221] on div "Product gallery navigation" at bounding box center [36, 222] width 7 height 7
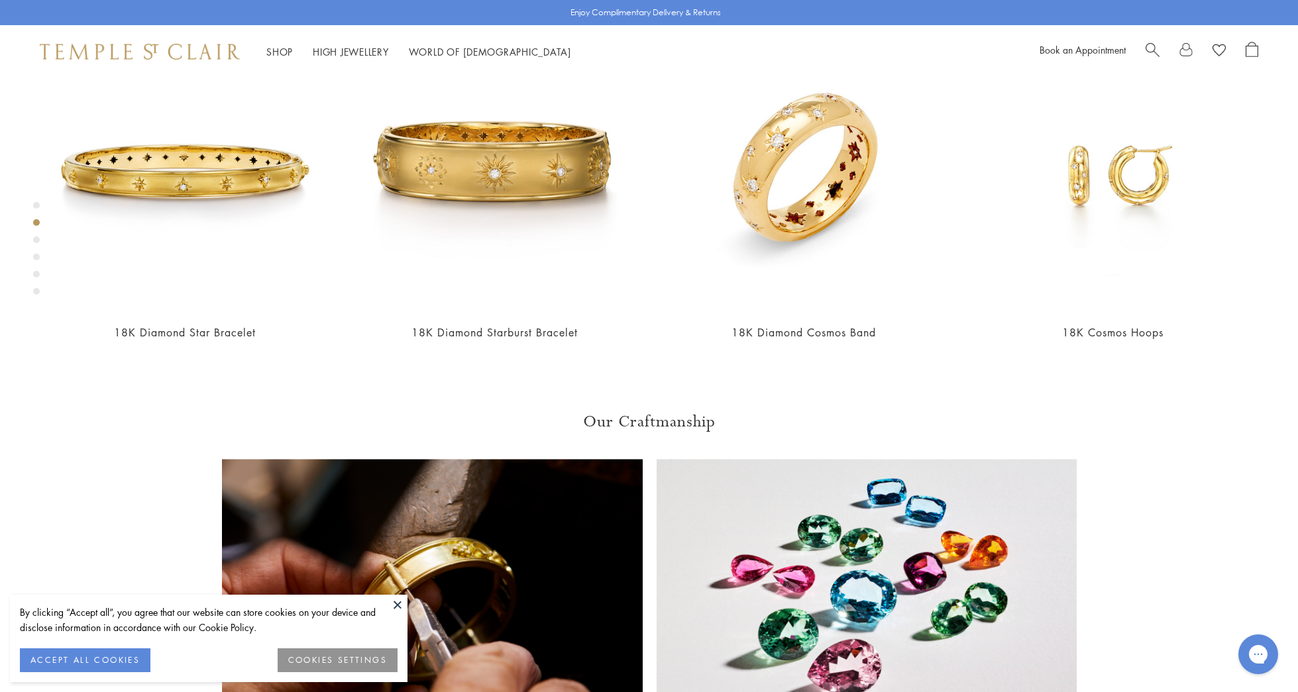
scroll to position [921, 0]
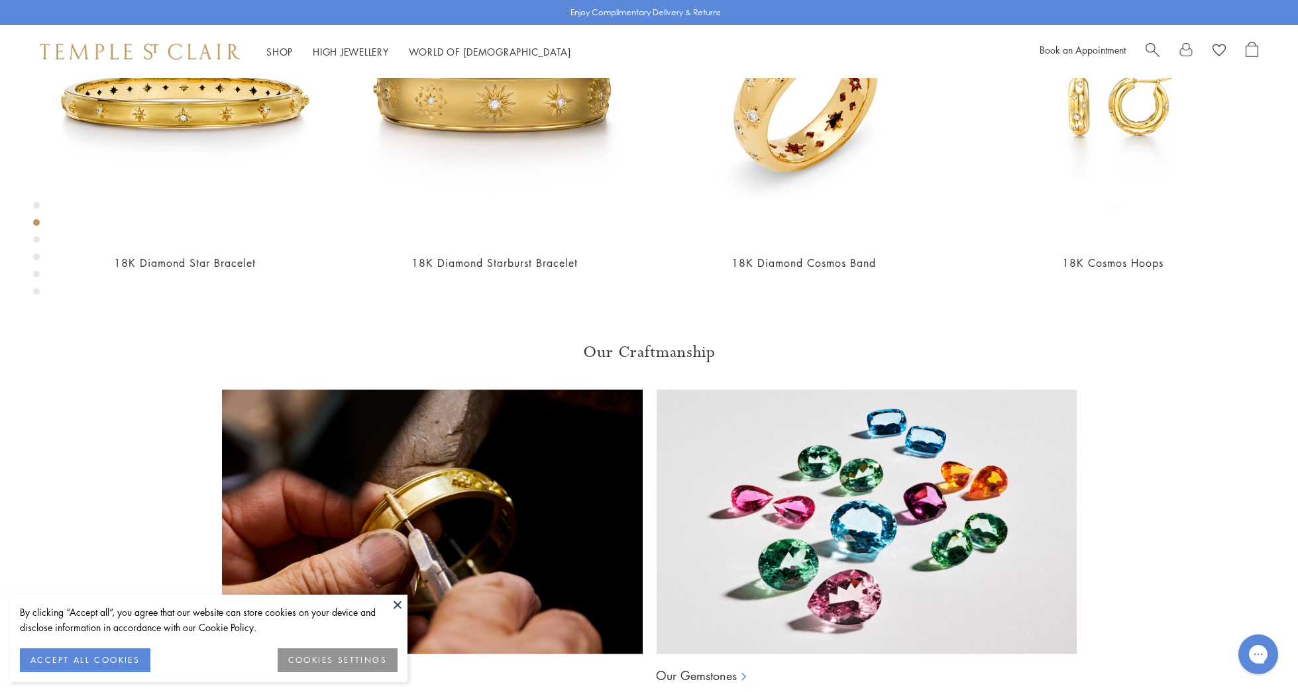
click at [36, 237] on div "Product gallery navigation" at bounding box center [36, 240] width 7 height 7
click at [36, 256] on div "Product gallery navigation" at bounding box center [36, 257] width 7 height 7
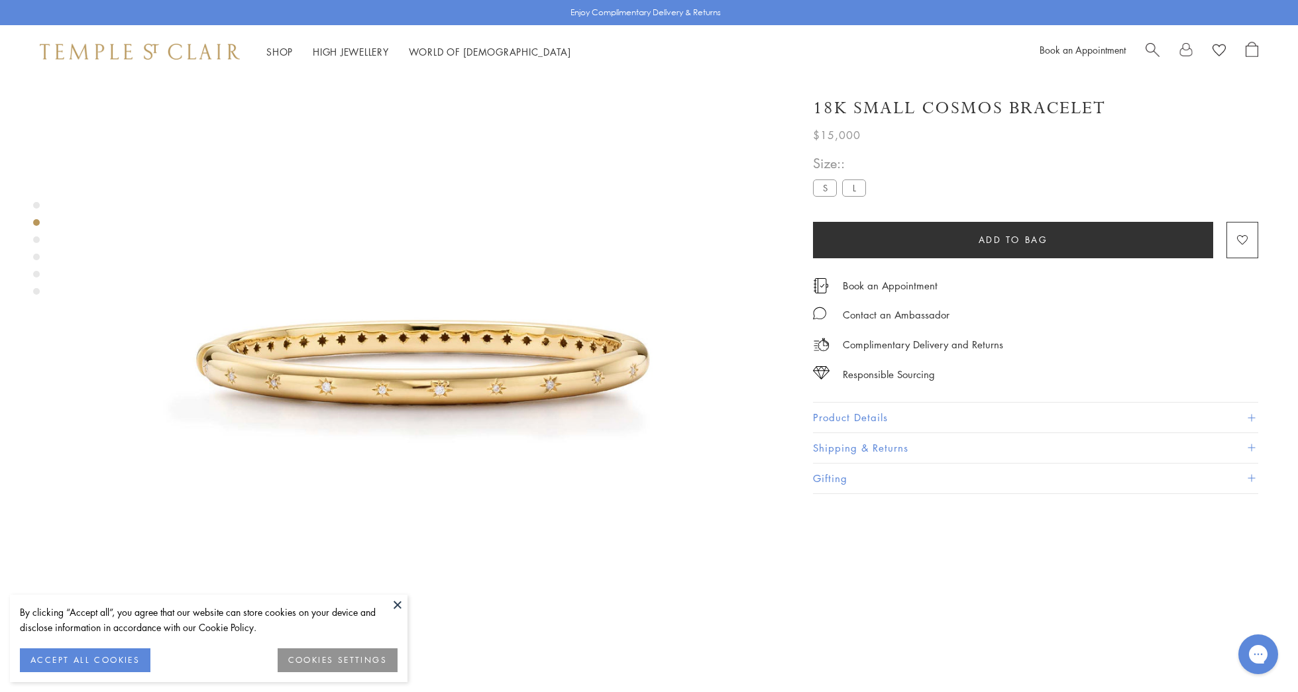
scroll to position [921, 0]
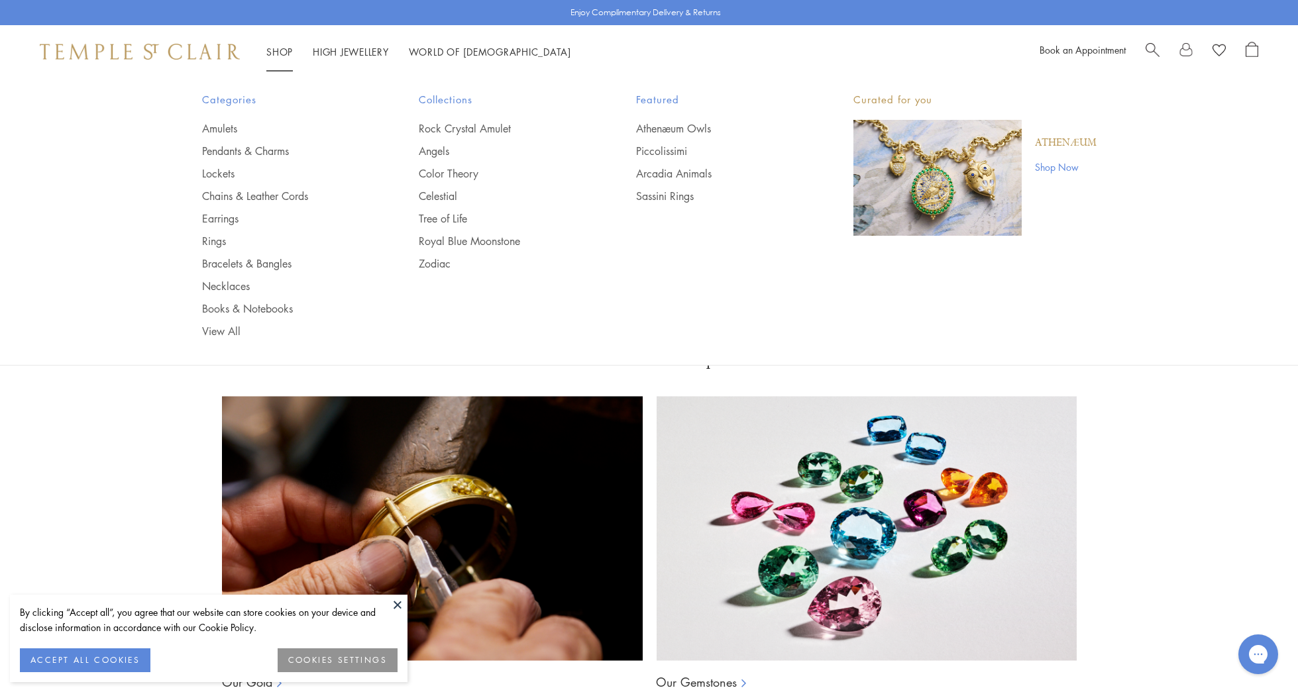
scroll to position [914, 0]
click at [217, 121] on link "Amulets" at bounding box center [284, 128] width 164 height 15
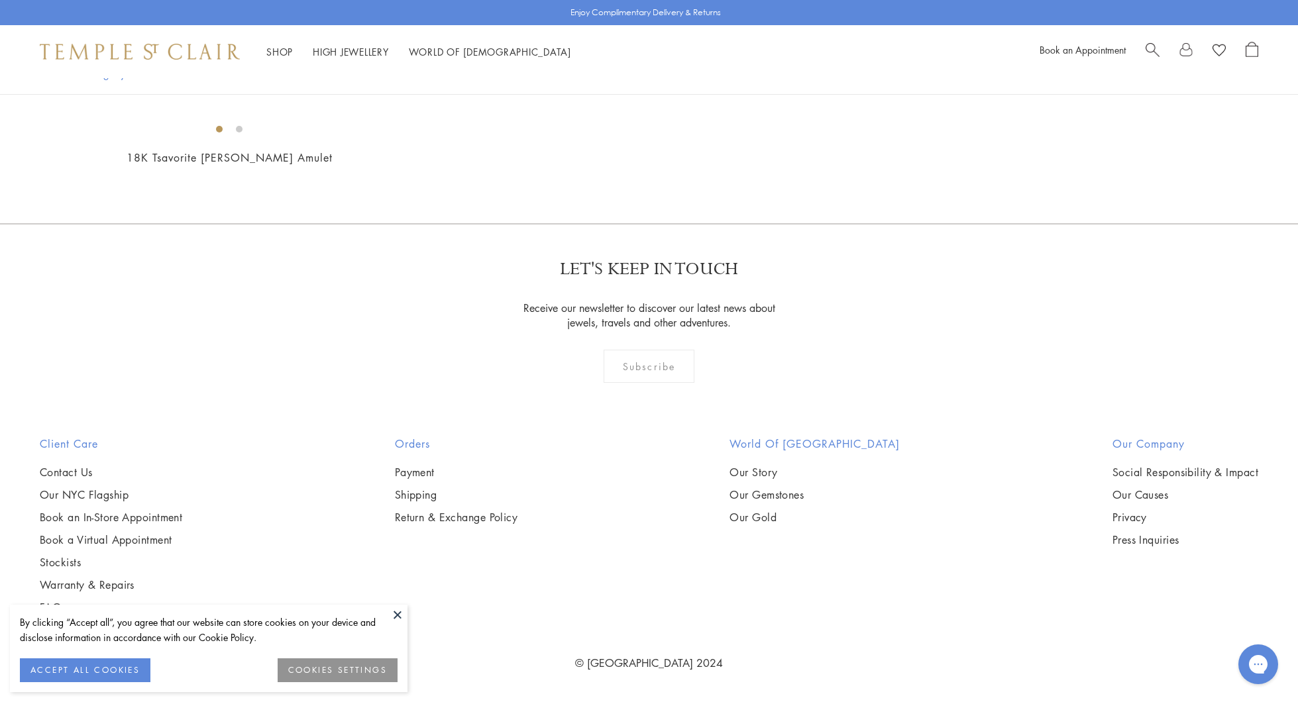
scroll to position [4182, 0]
click at [0, 0] on img at bounding box center [0, 0] width 0 height 0
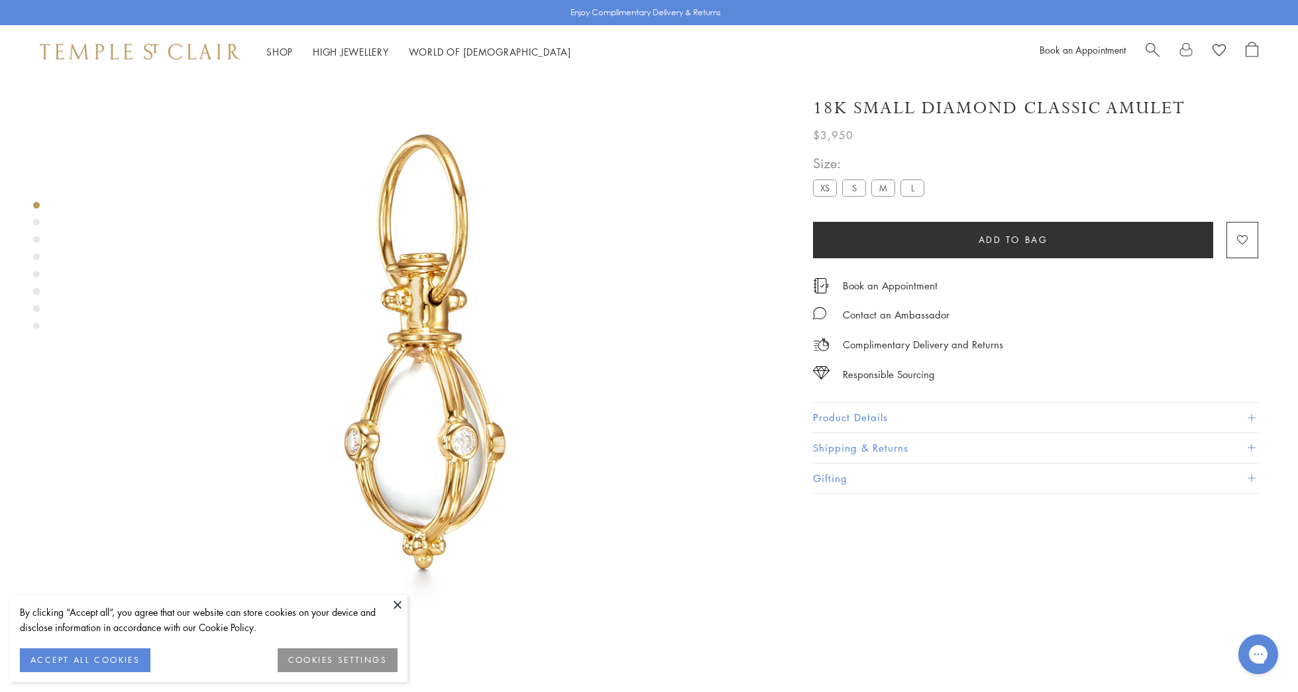
click at [39, 223] on div "Product gallery navigation" at bounding box center [36, 222] width 7 height 7
click at [34, 238] on div "Product gallery navigation" at bounding box center [36, 240] width 7 height 7
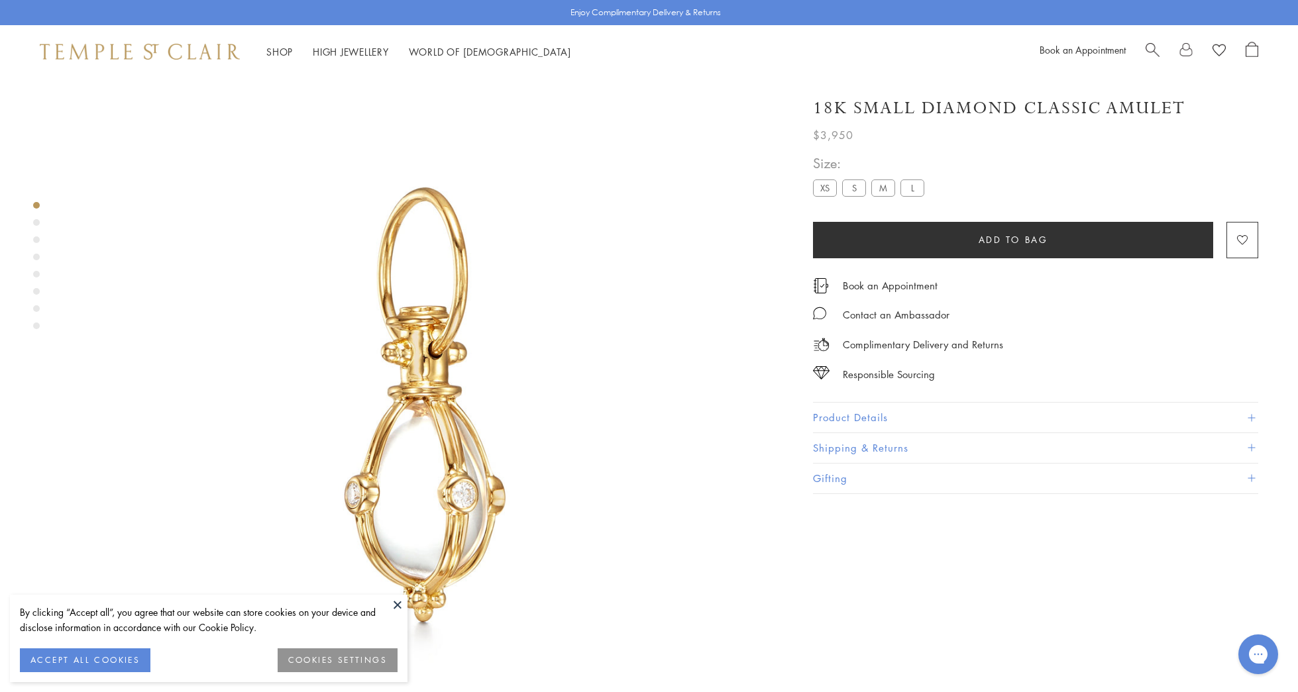
click at [35, 239] on div "Product gallery navigation" at bounding box center [36, 240] width 7 height 7
click at [80, 657] on button "ACCEPT ALL COOKIES" at bounding box center [85, 661] width 131 height 24
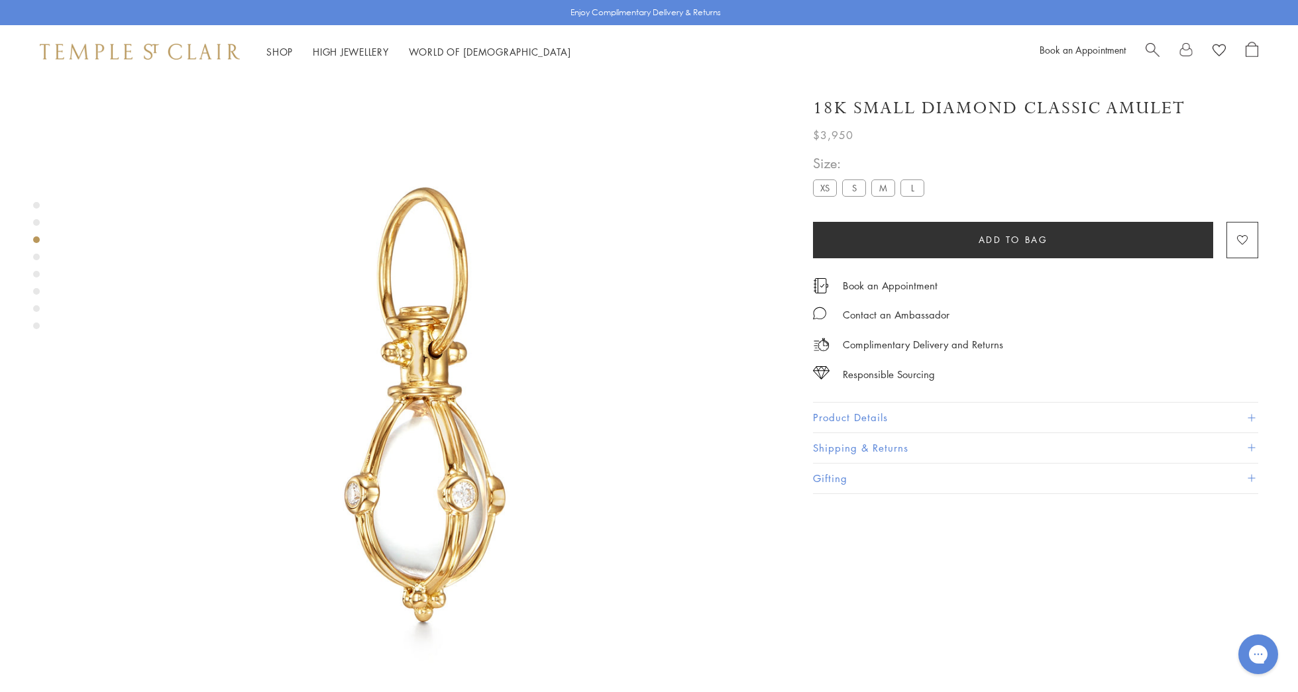
click at [37, 258] on div "Product gallery navigation" at bounding box center [36, 257] width 7 height 7
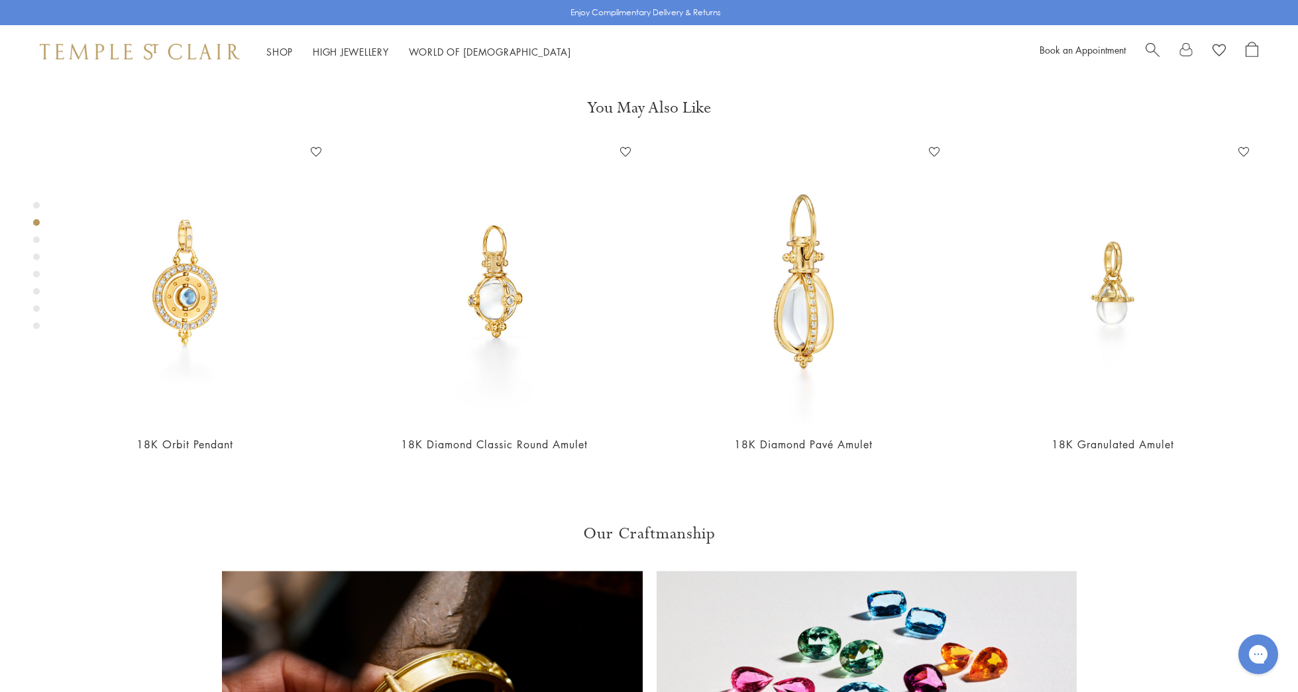
scroll to position [739, 1]
click at [36, 274] on div "Product gallery navigation" at bounding box center [36, 274] width 7 height 7
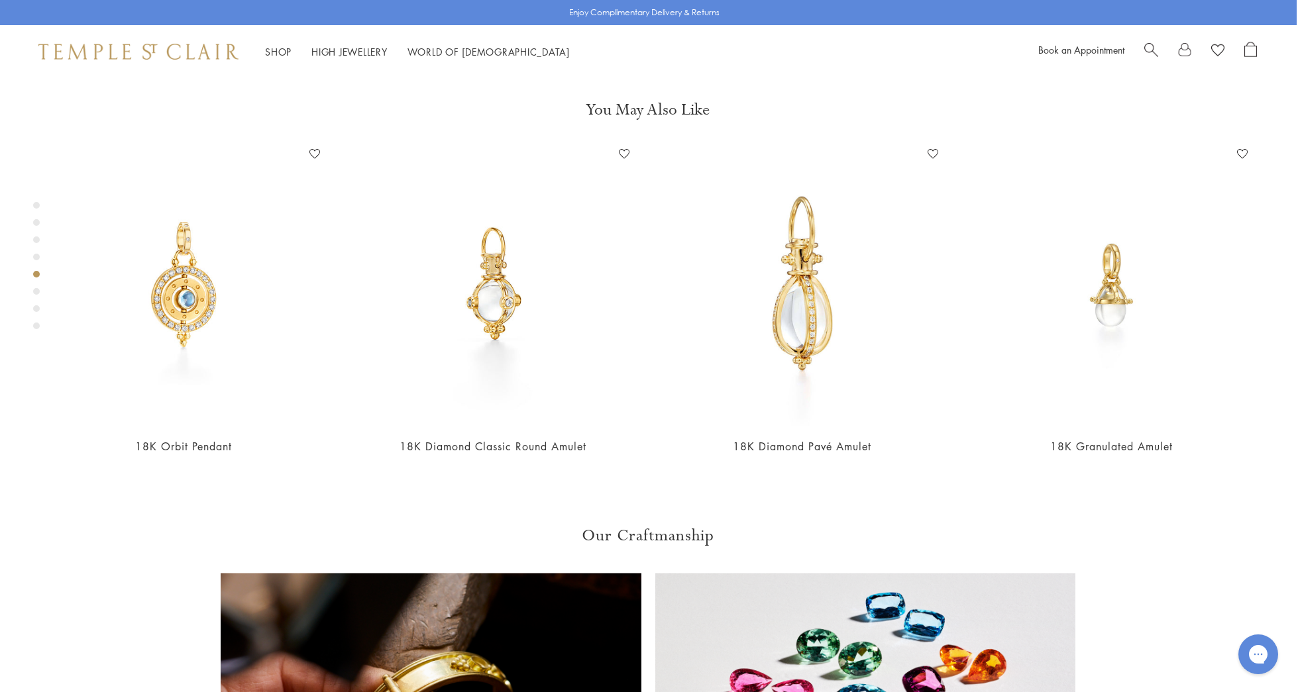
click at [36, 291] on div "Product gallery navigation" at bounding box center [36, 291] width 7 height 7
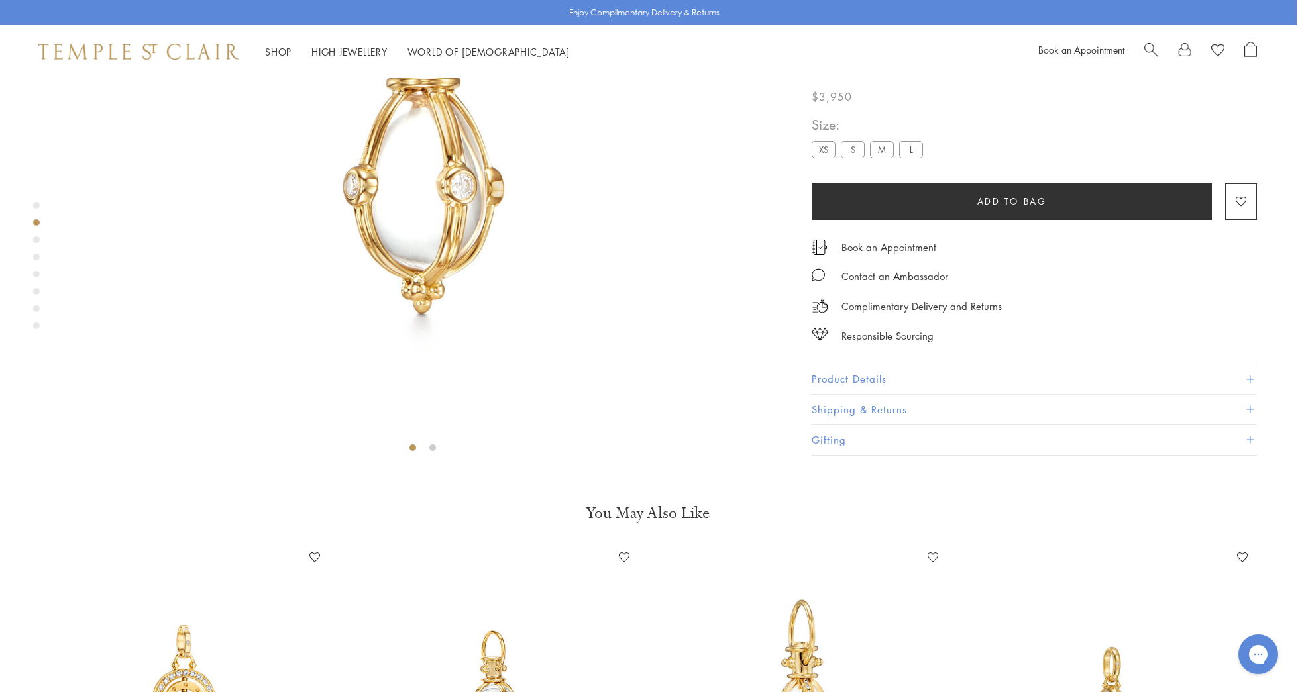
scroll to position [455, 1]
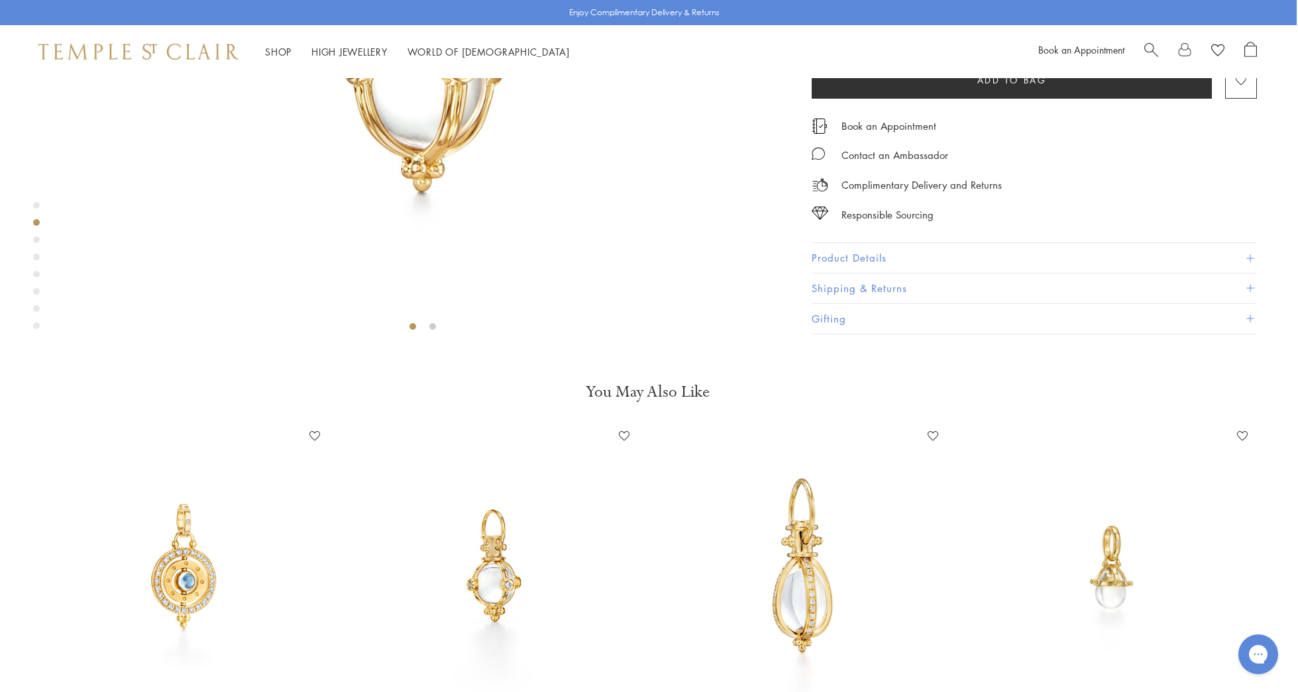
click at [36, 324] on div "Product gallery navigation" at bounding box center [36, 326] width 7 height 7
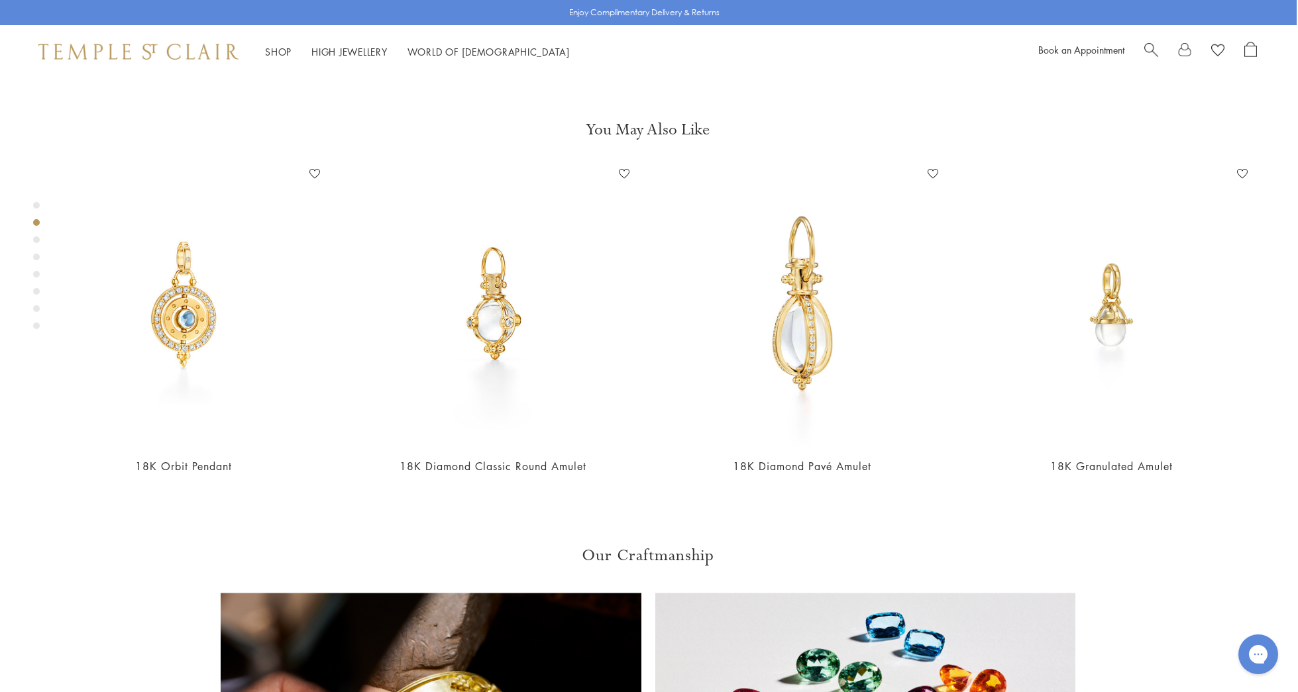
scroll to position [763, 1]
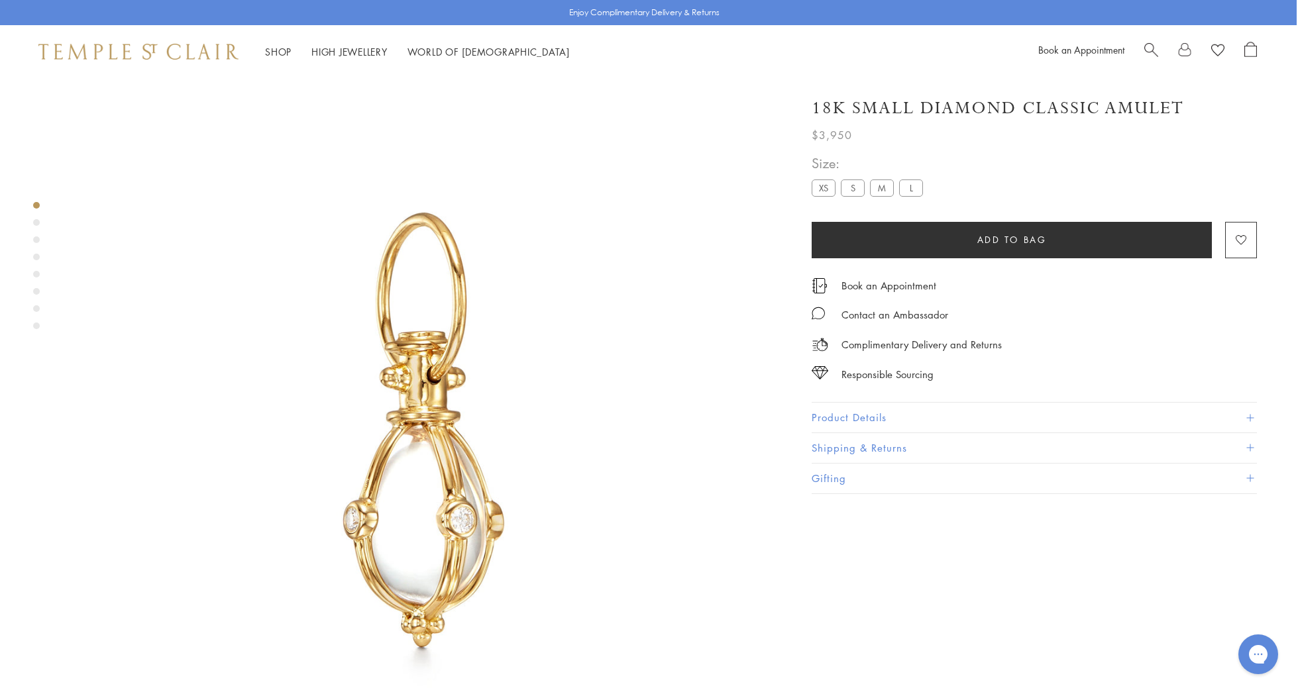
scroll to position [0, 1]
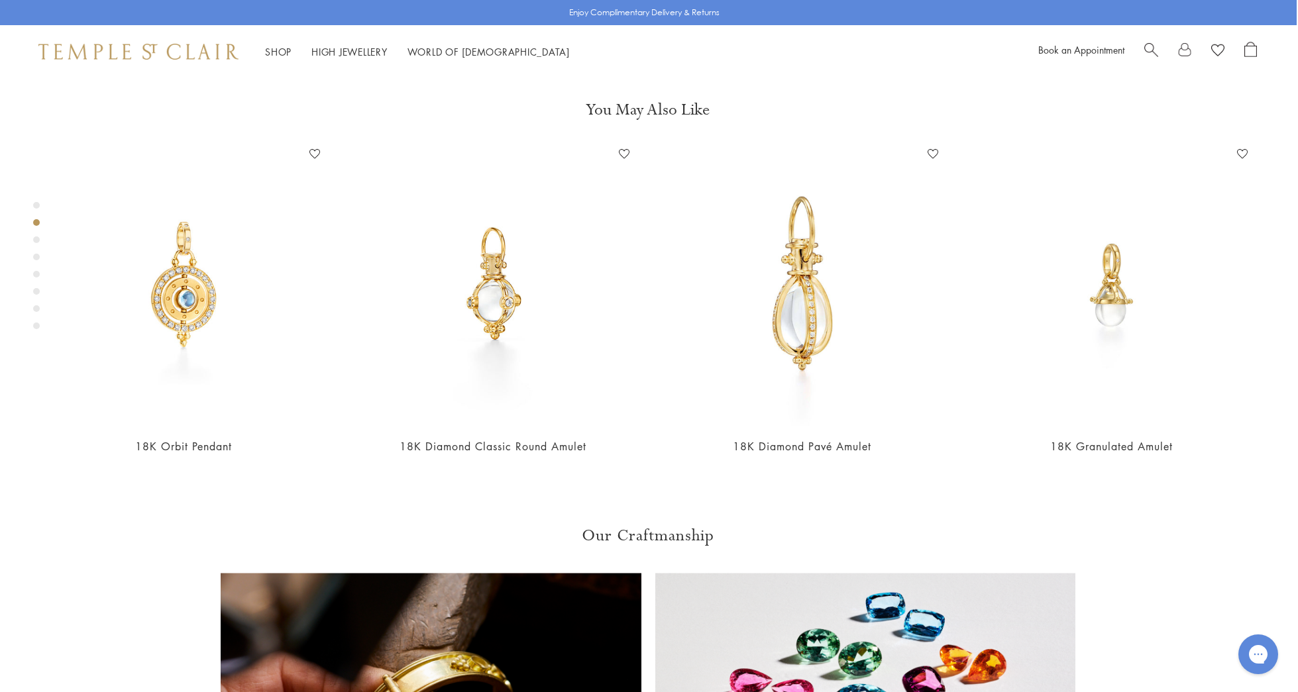
scroll to position [78, 0]
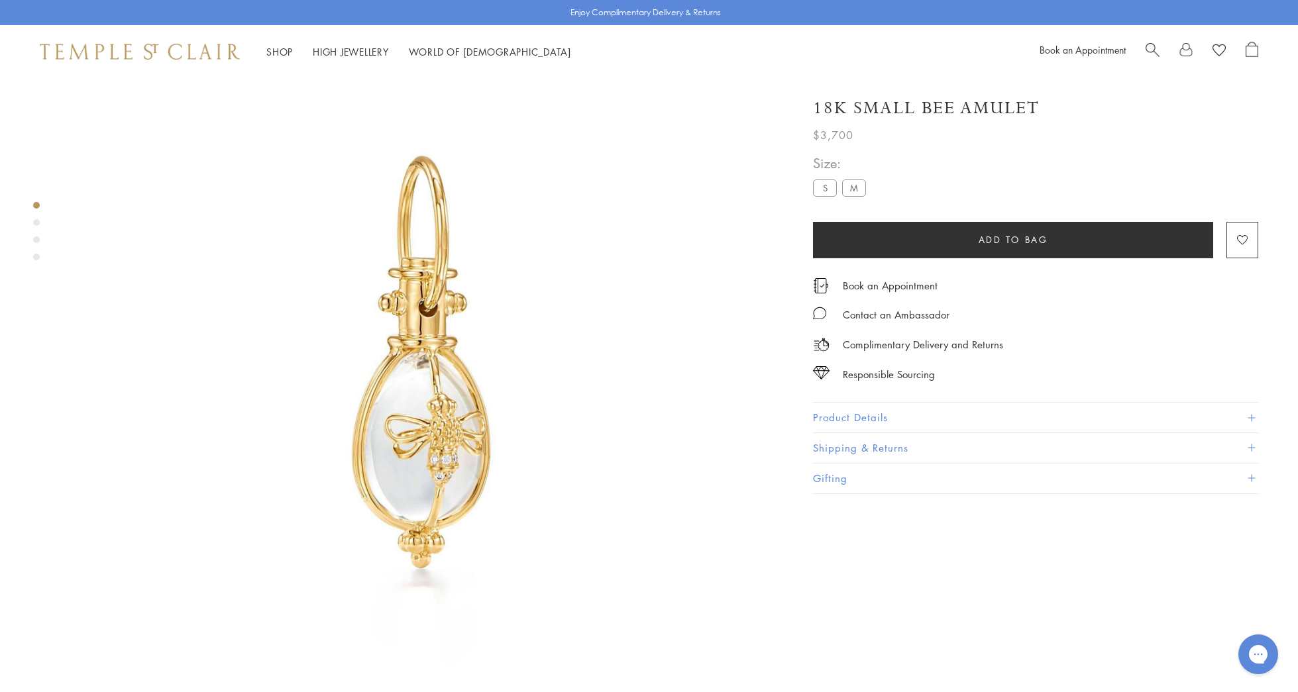
click at [38, 220] on div "Product gallery navigation" at bounding box center [36, 222] width 7 height 7
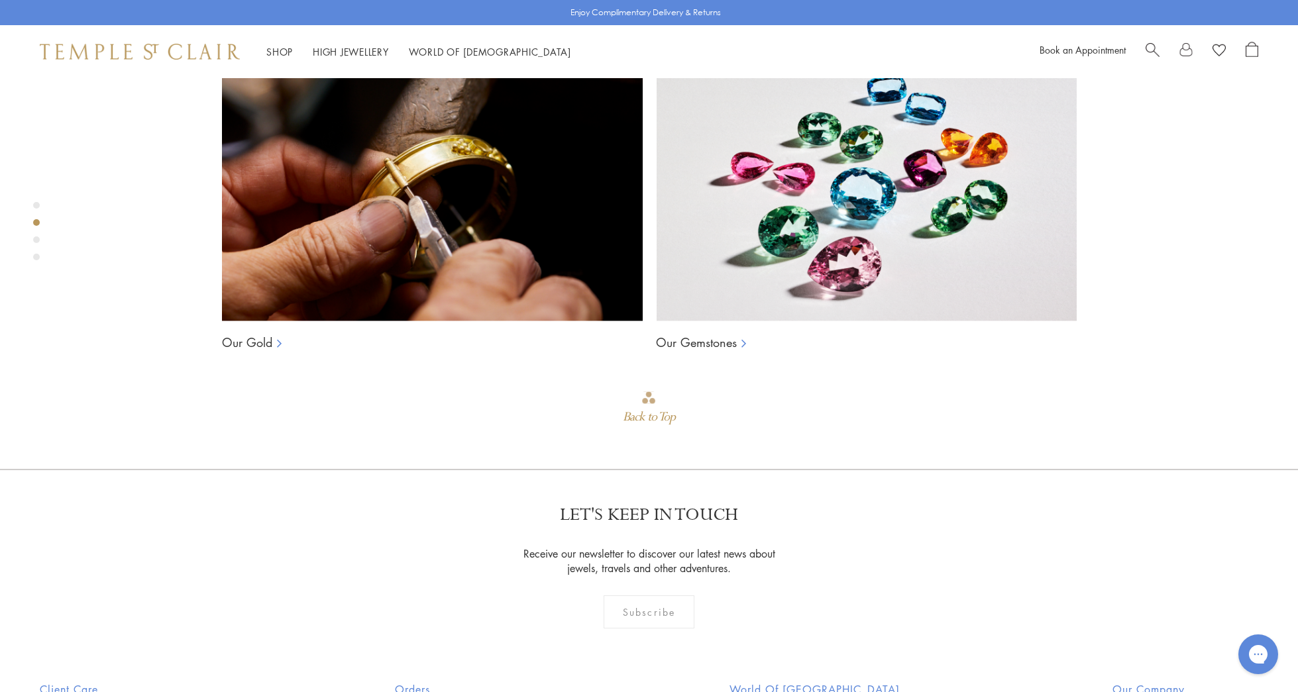
scroll to position [1387, 0]
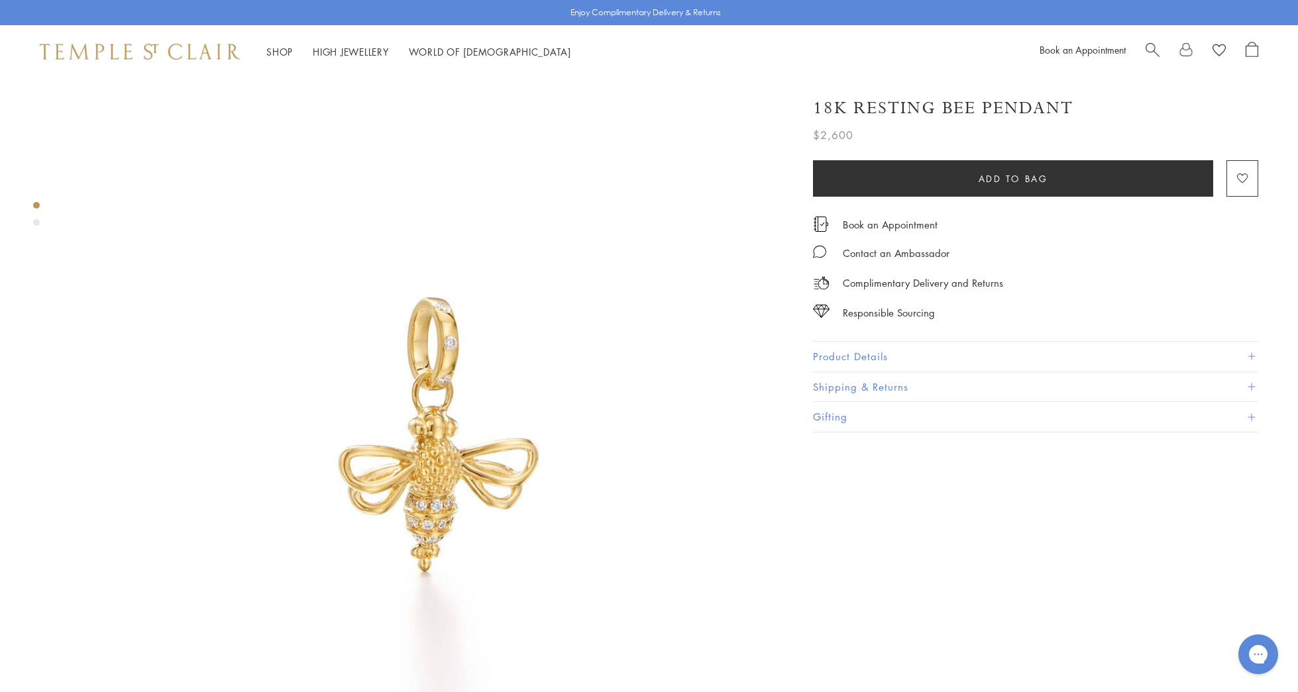
click at [34, 221] on div "Product gallery navigation" at bounding box center [36, 222] width 7 height 7
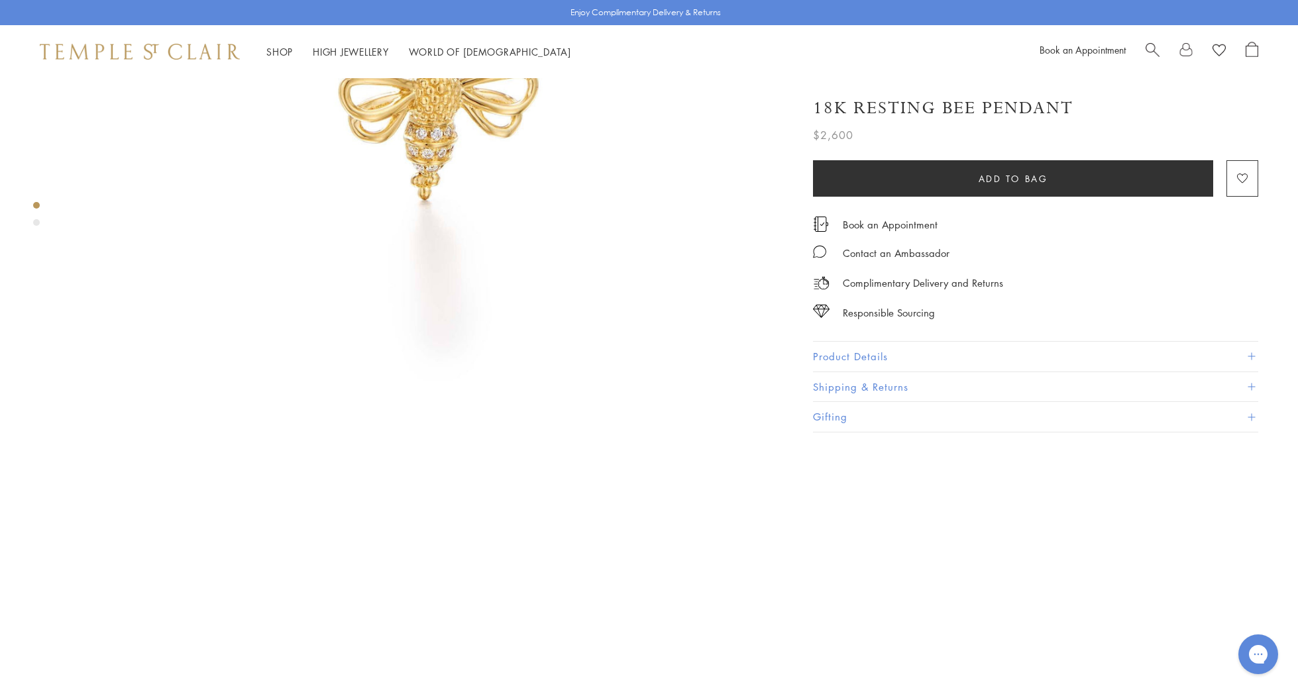
scroll to position [263, 0]
